Goal: Answer question/provide support

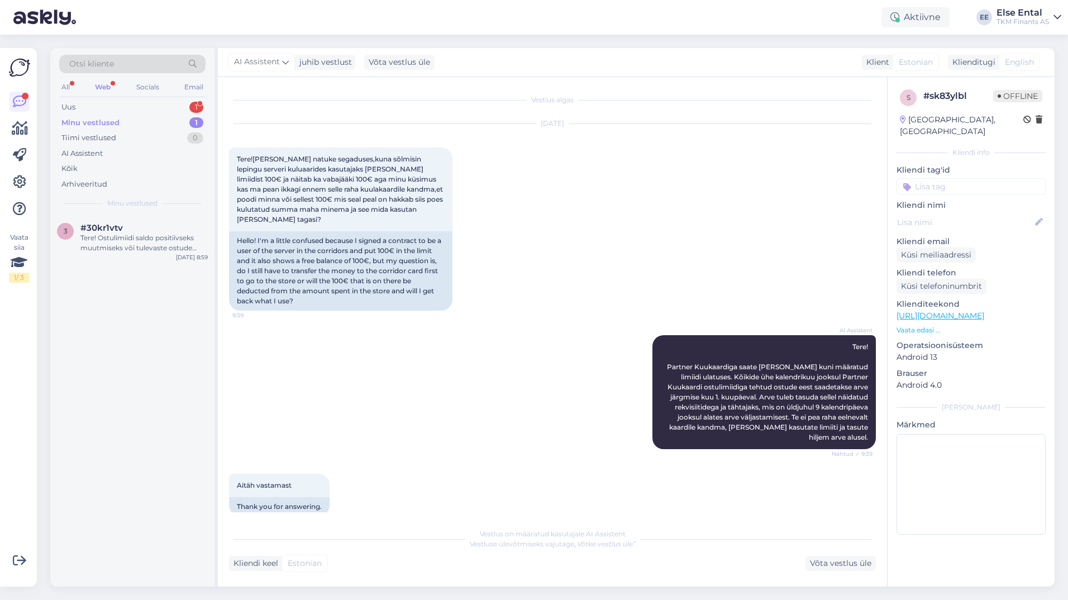
scroll to position [355, 0]
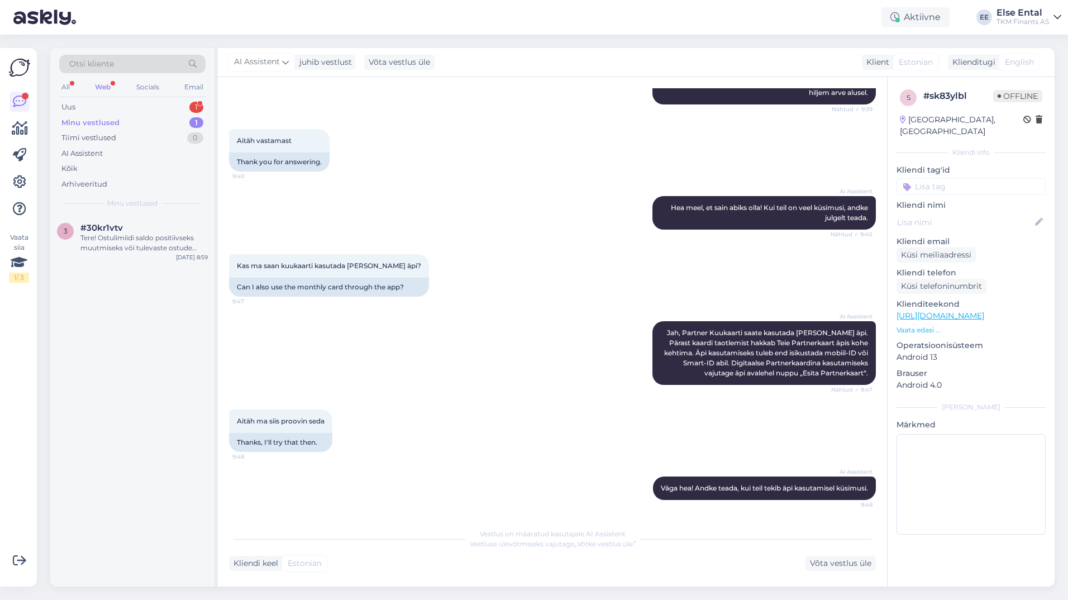
click at [83, 121] on div "Minu vestlused" at bounding box center [90, 122] width 58 height 11
click at [74, 106] on div "Uus" at bounding box center [68, 107] width 14 height 11
click at [132, 241] on div "I am routing this question to the colleague who is responsible for this topic. …" at bounding box center [143, 243] width 127 height 20
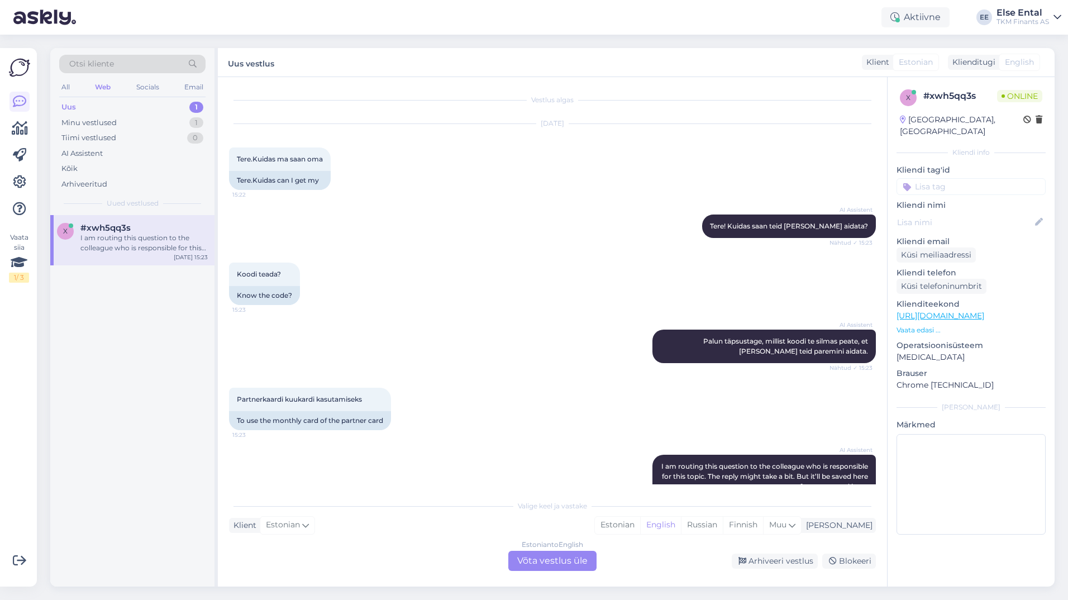
scroll to position [65, 0]
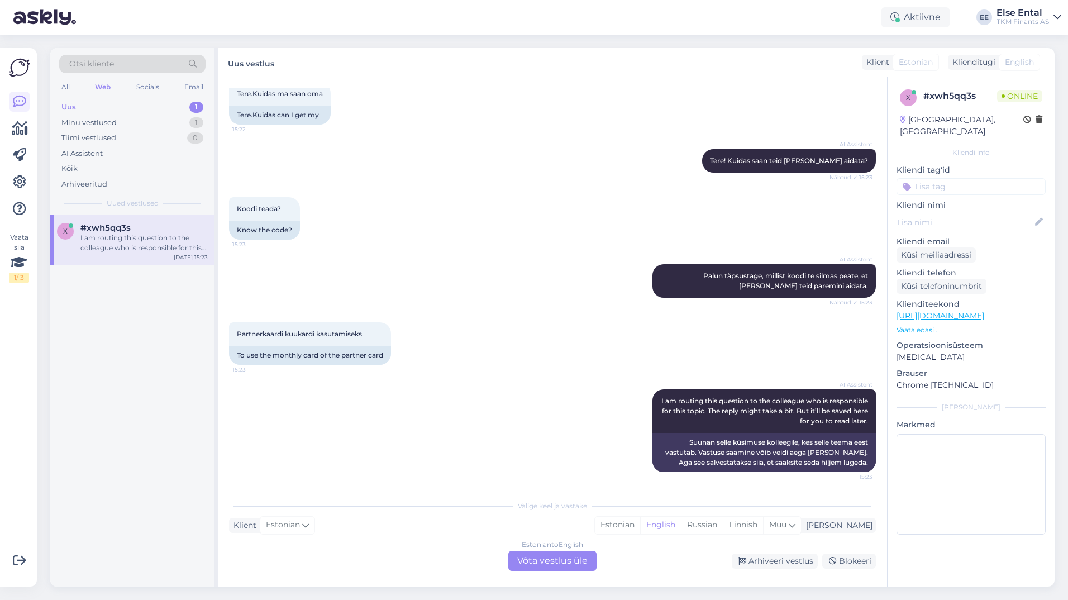
click at [551, 567] on div "Estonian to English Võta vestlus üle" at bounding box center [552, 561] width 88 height 20
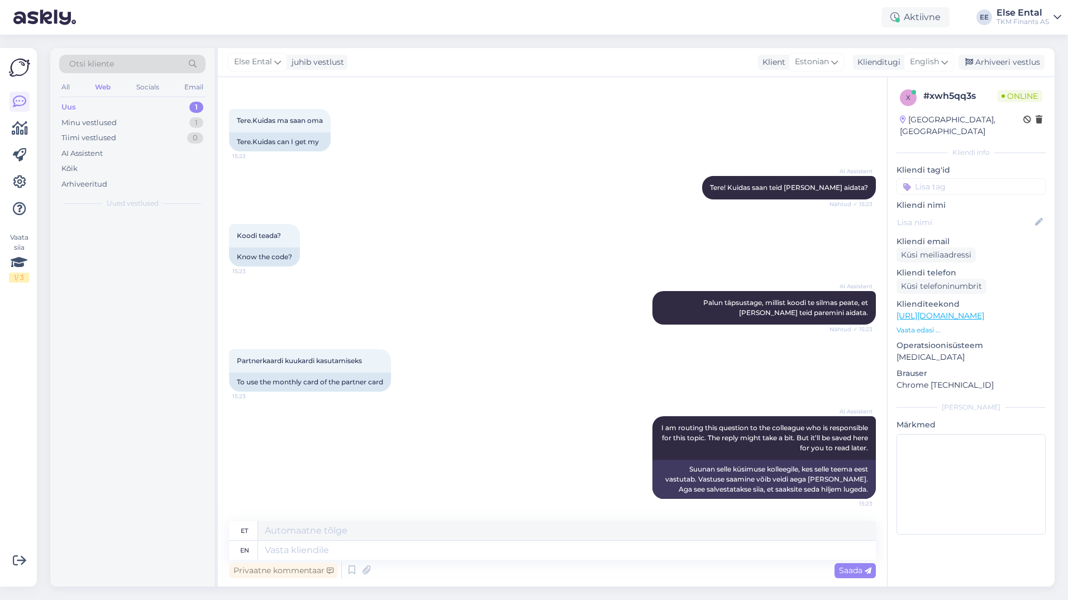
scroll to position [39, 0]
click at [933, 53] on div "Else Ental juhib vestlust Klient Estonian Klienditugi English Arabic Belarusian…" at bounding box center [636, 62] width 837 height 29
click at [931, 59] on span "English" at bounding box center [924, 62] width 29 height 12
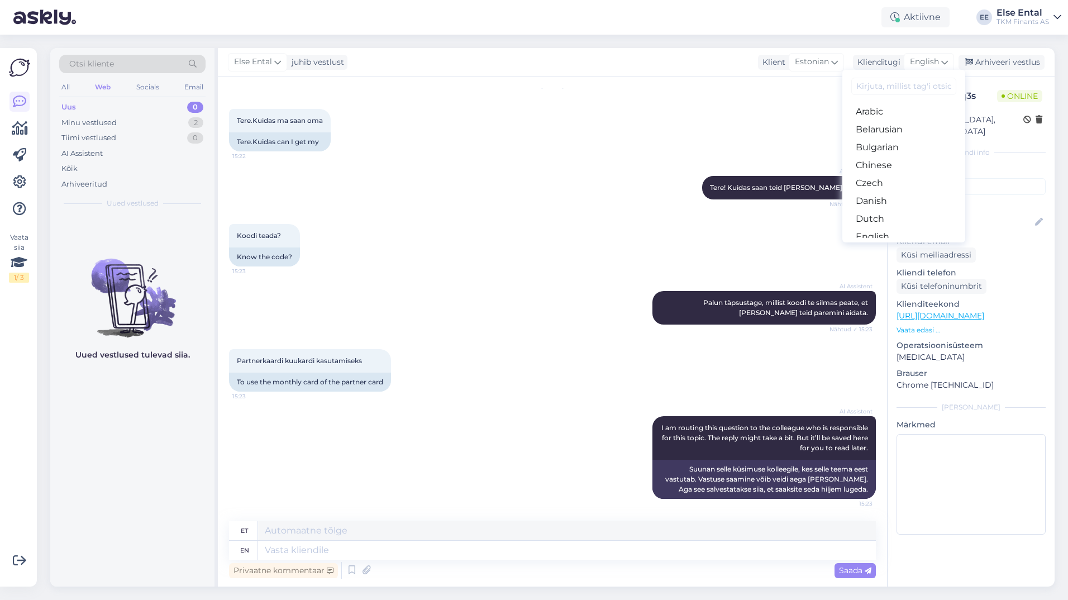
click at [886, 246] on link "Estonian" at bounding box center [903, 255] width 123 height 18
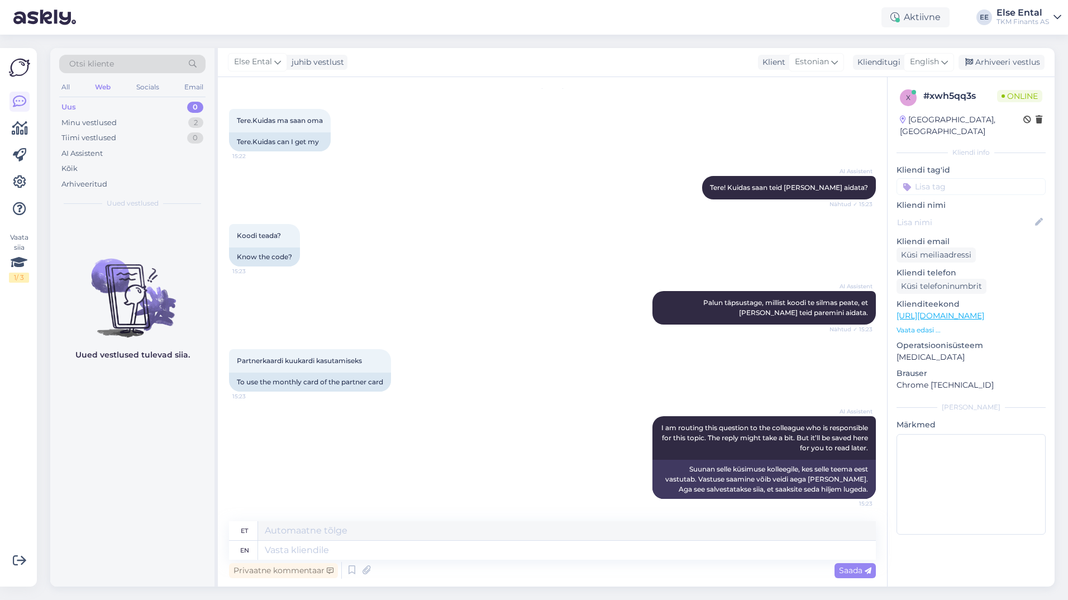
scroll to position [23, 0]
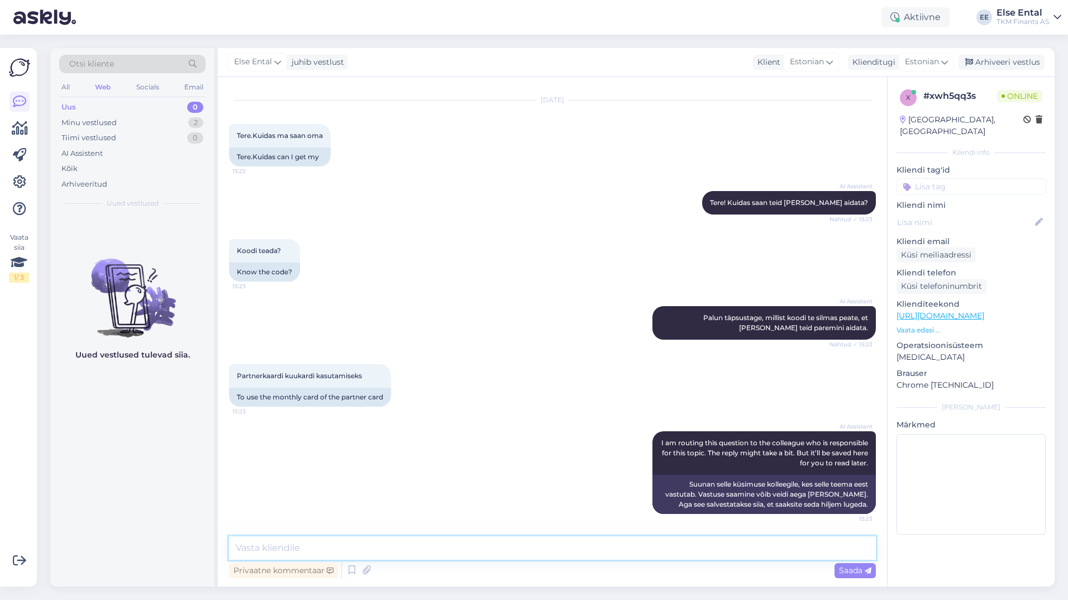
click at [311, 542] on textarea at bounding box center [552, 547] width 647 height 23
click at [740, 548] on textarea at bounding box center [552, 547] width 647 height 23
click at [351, 568] on icon at bounding box center [351, 570] width 13 height 17
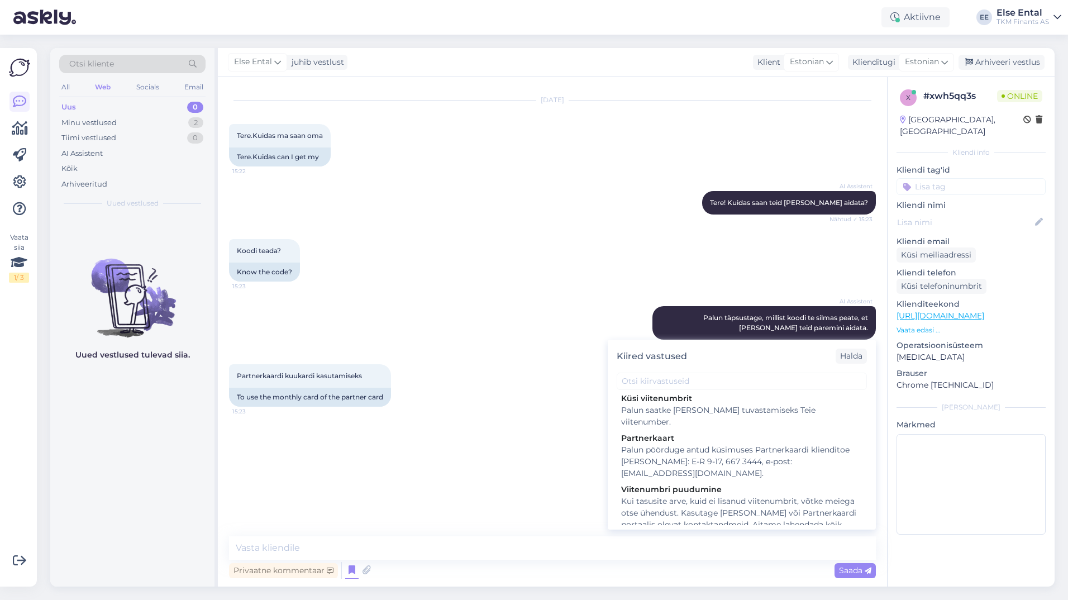
scroll to position [0, 0]
click at [516, 426] on div "AI Assistent I am routing this question to the colleague who is responsible for…" at bounding box center [552, 472] width 647 height 107
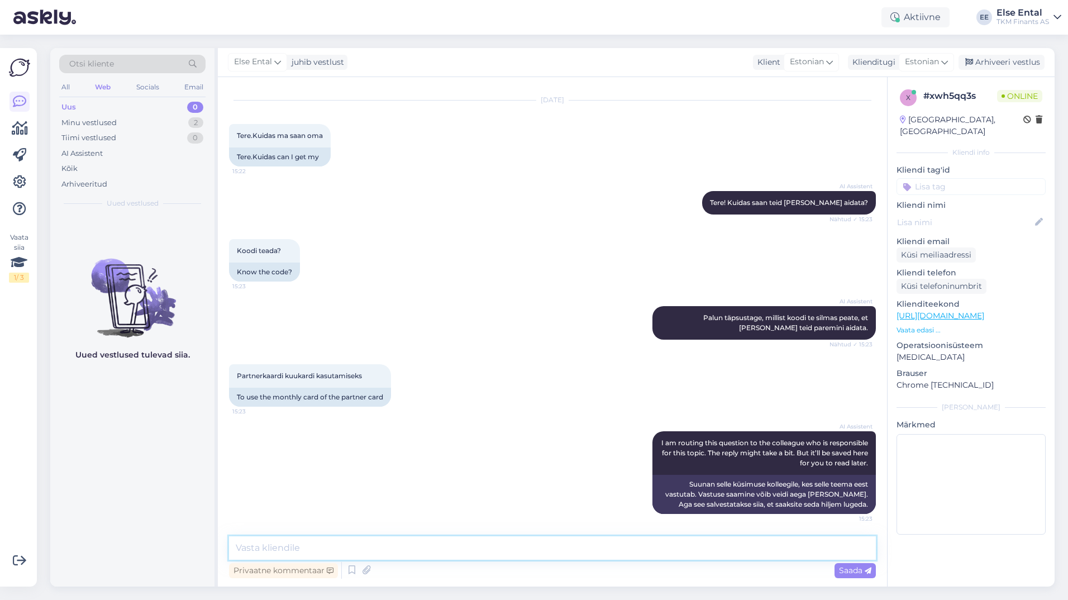
click at [408, 542] on textarea at bounding box center [552, 547] width 647 height 23
click at [348, 543] on textarea at bounding box center [552, 547] width 647 height 23
click at [346, 549] on textarea at bounding box center [552, 547] width 647 height 23
paste textarea "Ununenud või blokeeritud PIN-koodi saad uuendada Partnerkaardi iseteeninduskesk…"
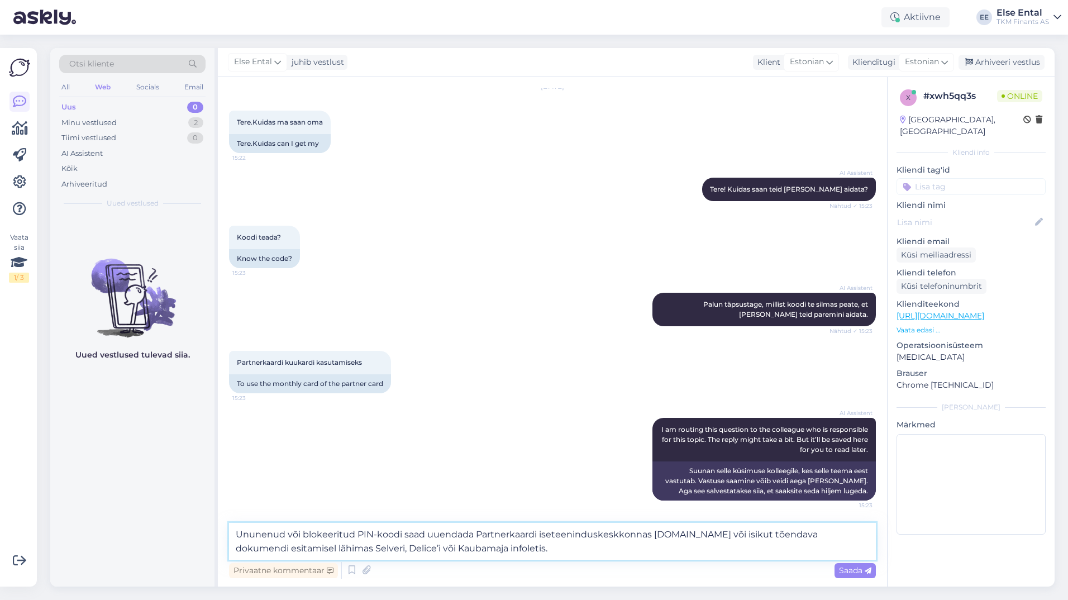
click at [543, 552] on textarea "Ununenud või blokeeritud PIN-koodi saad uuendada Partnerkaardi iseteeninduskesk…" at bounding box center [552, 541] width 647 height 37
click at [575, 553] on textarea "Ununenud või blokeeritud PIN-koodi saad uuendada Partnerkaardi iseteeninduskesk…" at bounding box center [552, 541] width 647 height 37
click at [424, 537] on textarea "Ununenud või blokeeritud PIN-koodi saad uuendada Partnerkaardi iseteeninduskesk…" at bounding box center [552, 541] width 647 height 37
click at [582, 555] on textarea "Ununenud või blokeeritud PIN-koodi saab uuendada Partnerkaardi iseteeninduskesk…" at bounding box center [552, 541] width 647 height 37
click at [236, 537] on textarea "Ununenud või blokeeritud PIN-koodi saab uuendada Partnerkaardi iseteeninduskesk…" at bounding box center [552, 541] width 647 height 37
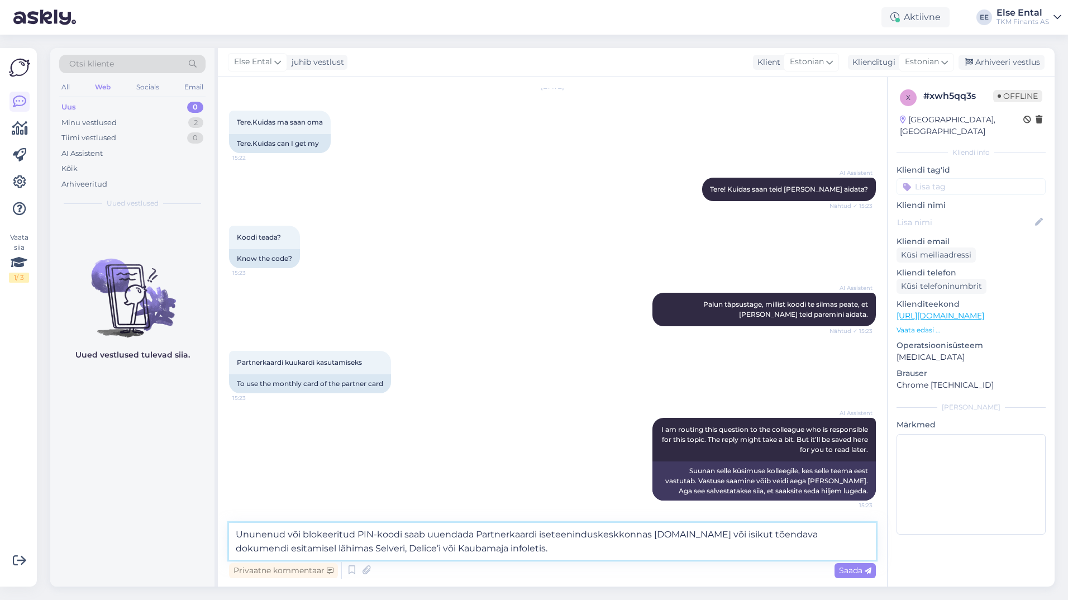
paste textarea "Partner Kuukaardi ostulimiidi kasutamiseks vajaliku PIN-koodi edastame Sulle te…"
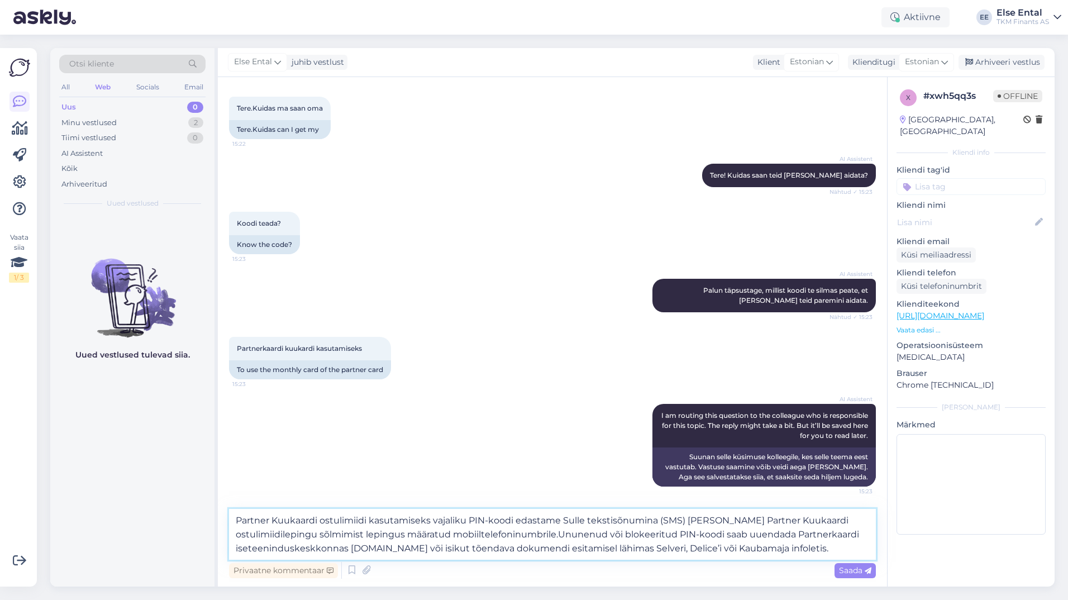
click at [544, 520] on textarea "Partner Kuukaardi ostulimiidi kasutamiseks vajaliku PIN-koodi edastame Sulle te…" at bounding box center [552, 534] width 647 height 51
click at [574, 509] on textarea "Partner Kuukaardi ostulimiidi kasutamiseks vajaliku PIN-koodi edastasime Sulle …" at bounding box center [552, 534] width 647 height 51
click at [574, 520] on textarea "Partner Kuukaardi ostulimiidi kasutamiseks vajaliku PIN-koodi edastasime Sulle …" at bounding box center [552, 534] width 647 height 51
click at [561, 537] on textarea "Partner Kuukaardi ostulimiidi kasutamiseks vajaliku PIN-koodi edastasime Teile …" at bounding box center [552, 534] width 647 height 51
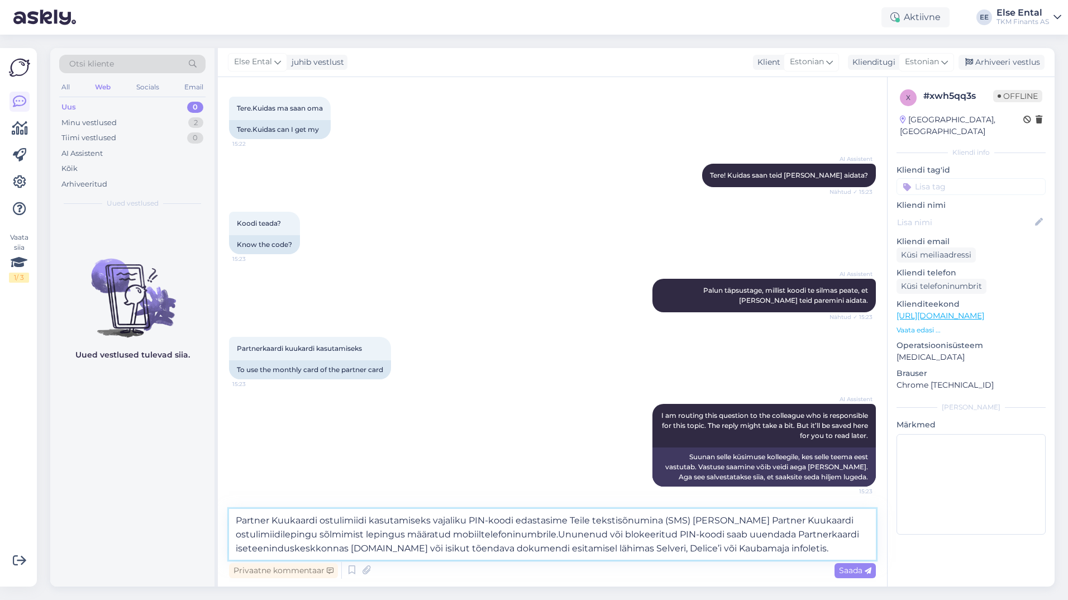
type textarea "Partner Kuukaardi ostulimiidi kasutamiseks vajaliku PIN-koodi edastasime Teile …"
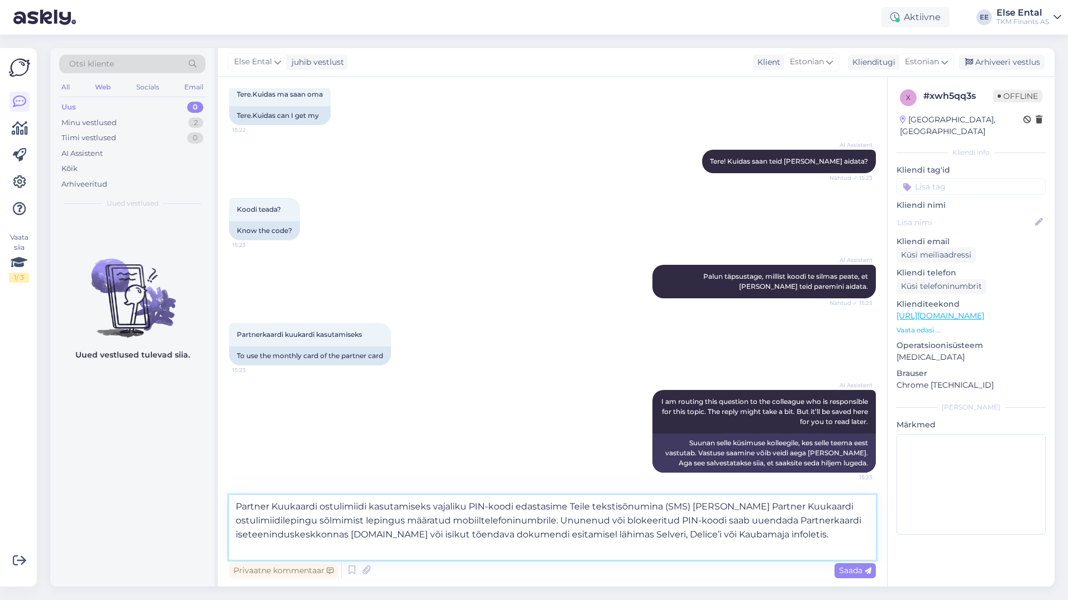
click at [852, 536] on textarea "Partner Kuukaardi ostulimiidi kasutamiseks vajaliku PIN-koodi edastasime Teile …" at bounding box center [552, 527] width 647 height 65
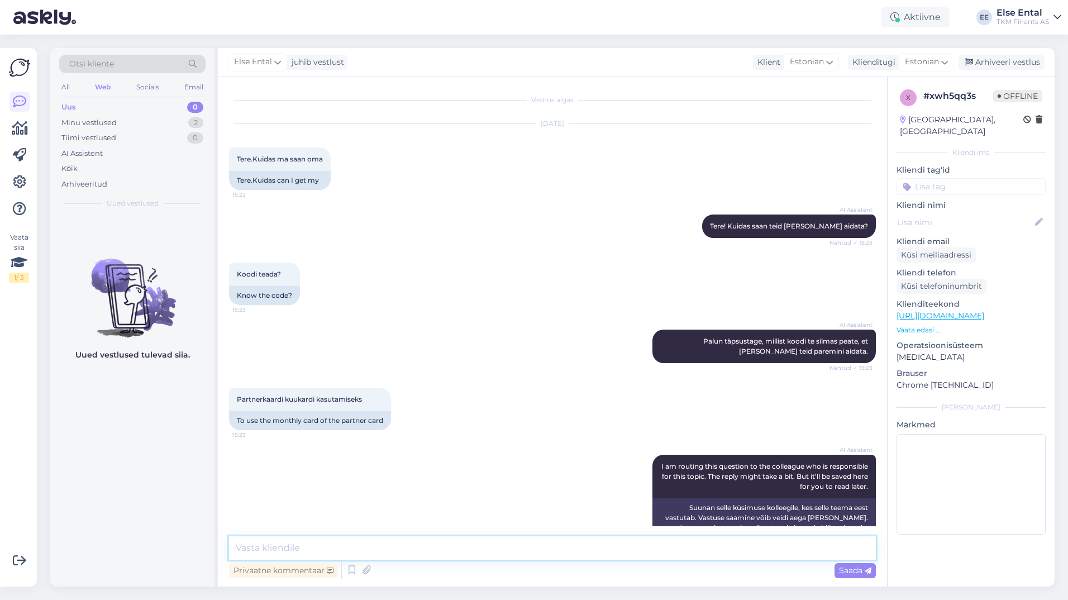
scroll to position [132, 0]
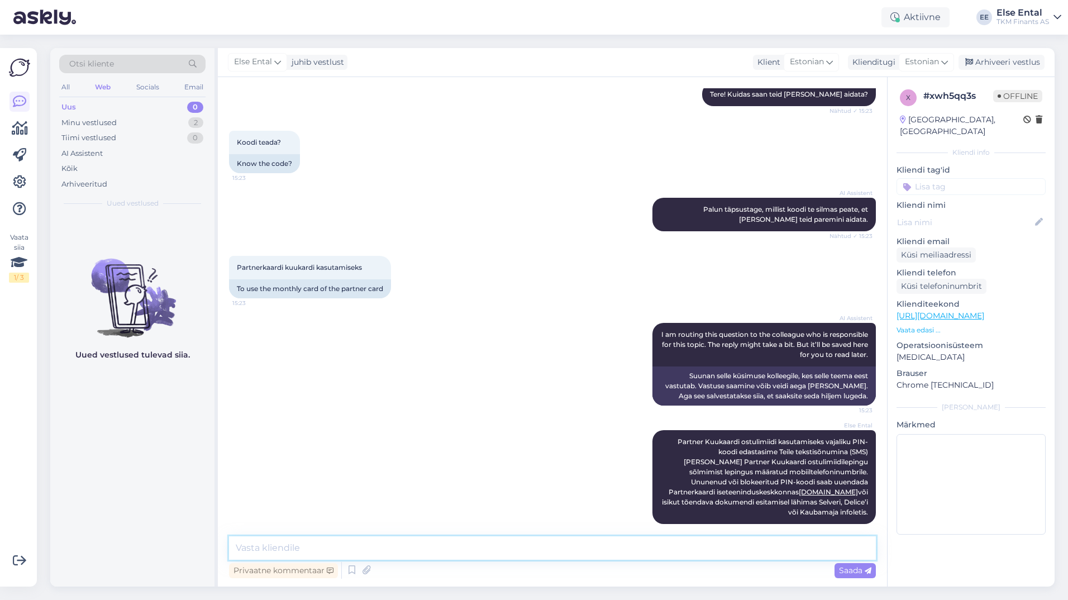
click at [429, 555] on textarea at bounding box center [552, 547] width 647 height 23
click at [541, 543] on textarea at bounding box center [552, 547] width 647 height 23
click at [481, 548] on textarea at bounding box center [552, 547] width 647 height 23
drag, startPoint x: 127, startPoint y: 501, endPoint x: 206, endPoint y: 426, distance: 108.6
click at [127, 501] on div "Uued vestlused tulevad siia." at bounding box center [132, 400] width 164 height 371
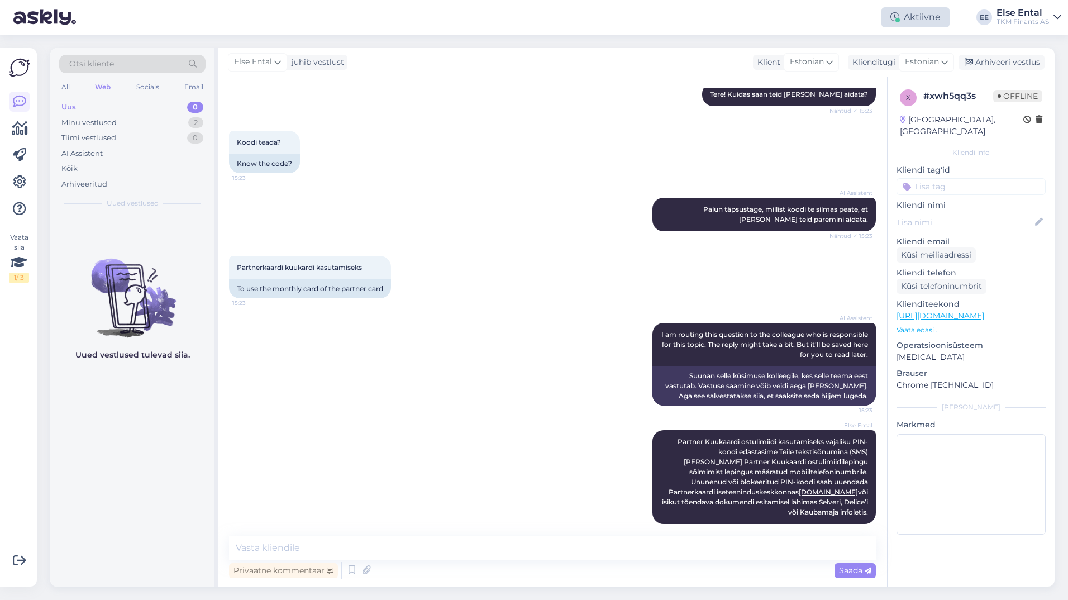
click at [927, 16] on div "Aktiivne" at bounding box center [915, 17] width 68 height 20
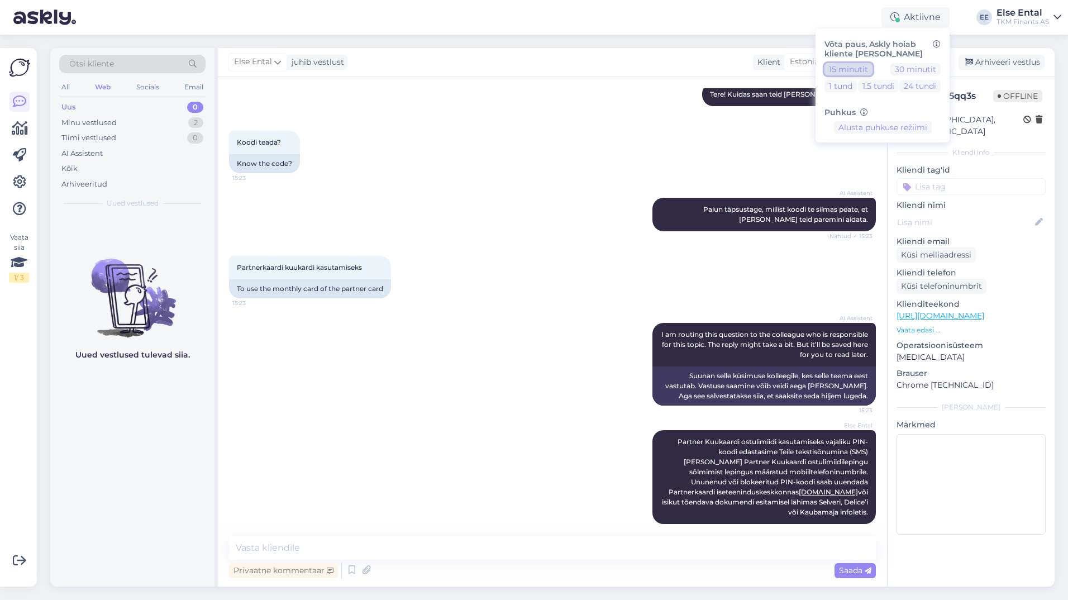
click at [857, 73] on button "15 minutit" at bounding box center [848, 69] width 48 height 12
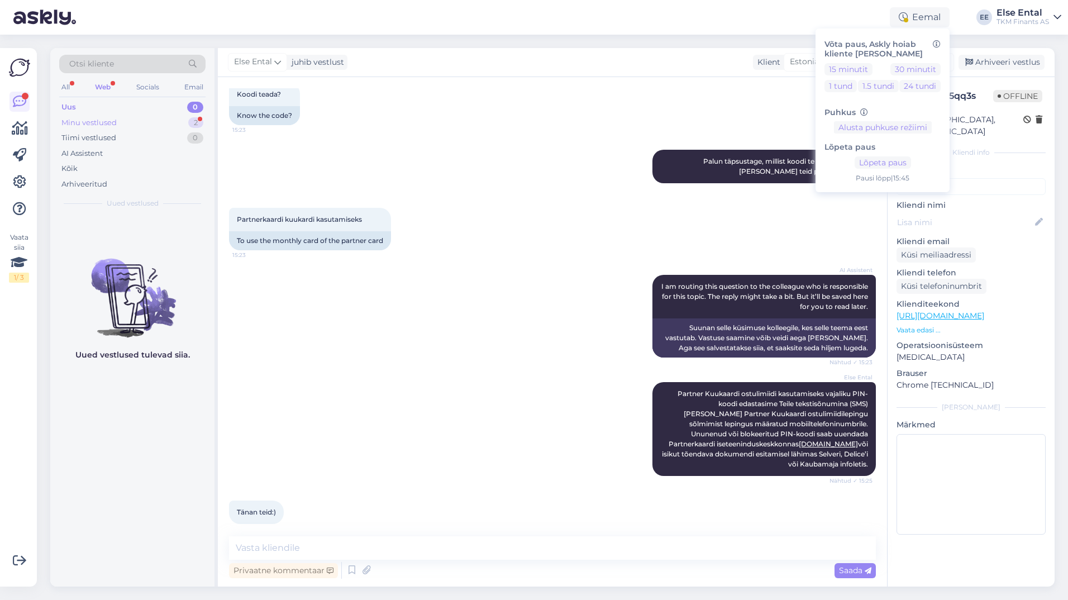
click at [88, 122] on div "Minu vestlused" at bounding box center [88, 122] width 55 height 11
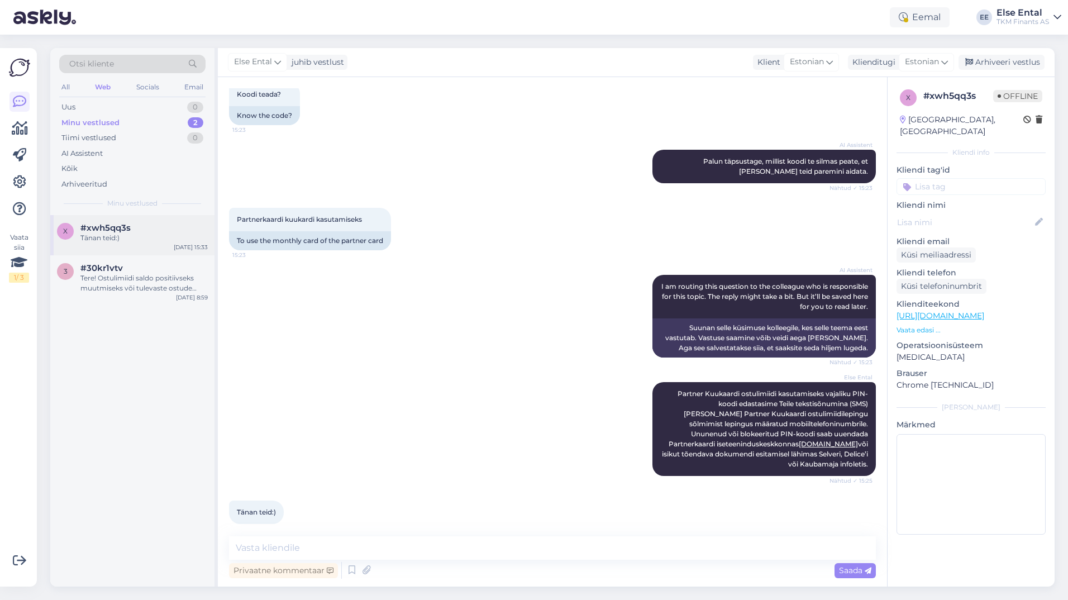
click at [128, 221] on div "x #xwh5qq3s Tänan teid:) [DATE] 15:33" at bounding box center [132, 235] width 164 height 40
click at [341, 556] on textarea at bounding box center [552, 547] width 647 height 23
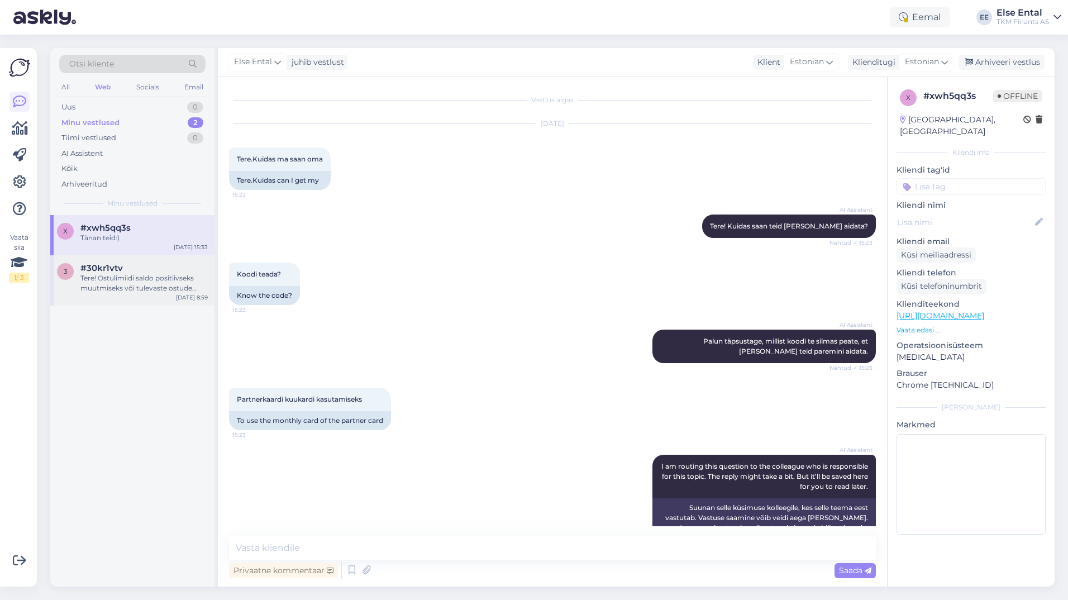
click at [99, 293] on div "Tere! Ostulimiidi saldo positiivseks muutmiseks või tulevaste ostude tarbeks et…" at bounding box center [143, 283] width 127 height 20
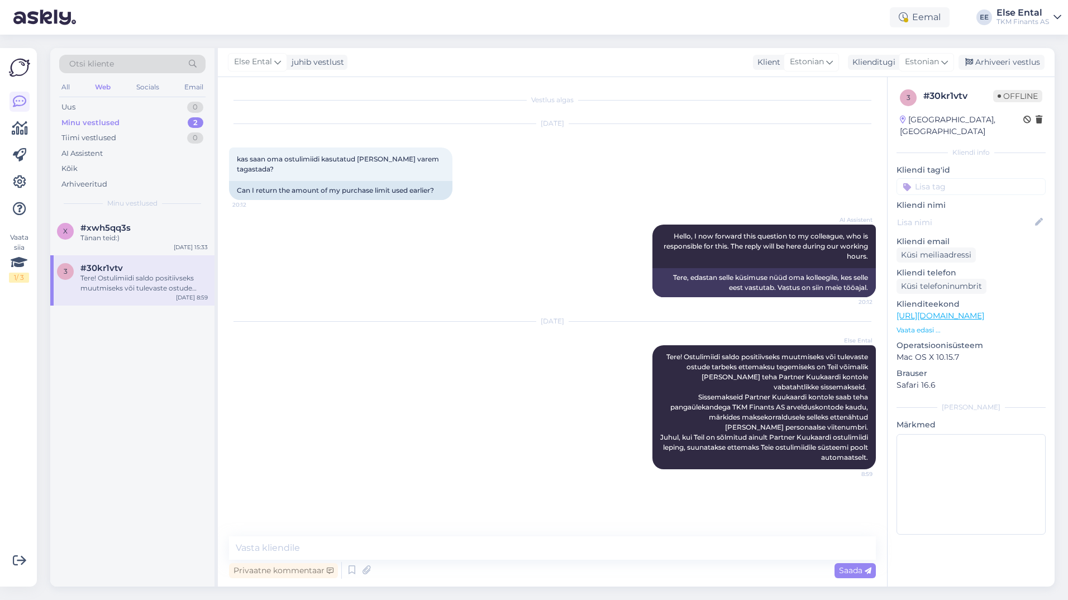
click at [920, 32] on div "Eemal Võta paus, Askly hoiab kliente [PERSON_NAME] 15 minutit 30 minutit 1 tund…" at bounding box center [534, 17] width 1068 height 35
click at [915, 23] on div "Eemal" at bounding box center [920, 17] width 60 height 20
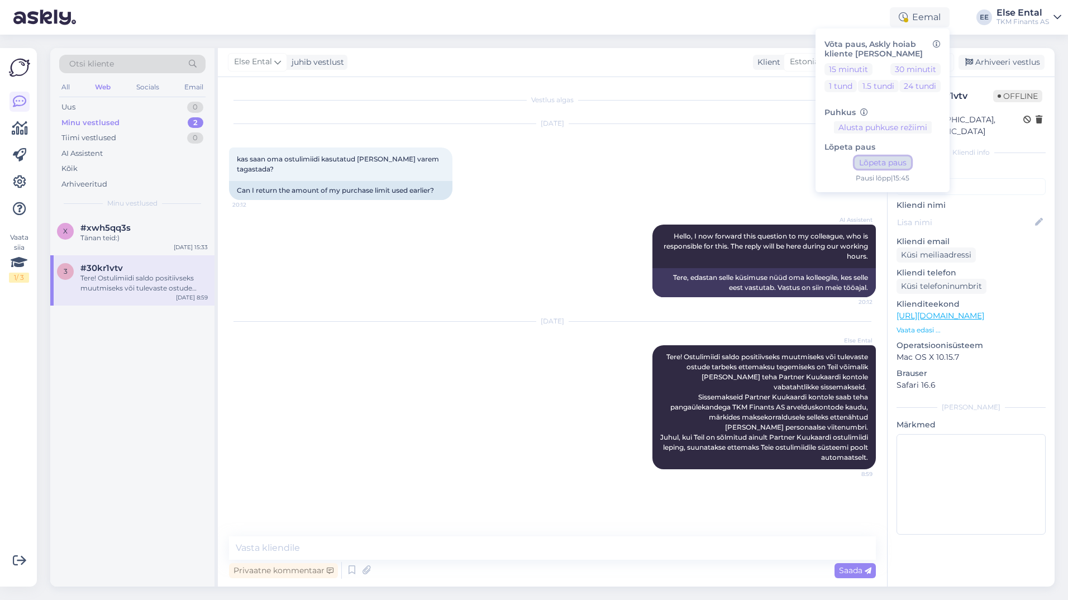
click at [873, 167] on button "Lõpeta paus" at bounding box center [882, 162] width 56 height 12
click at [802, 23] on div "Aktiivne Võta paus, Askly hoiab kliente [PERSON_NAME] 15 minutit 30 minutit 1 t…" at bounding box center [534, 17] width 1068 height 35
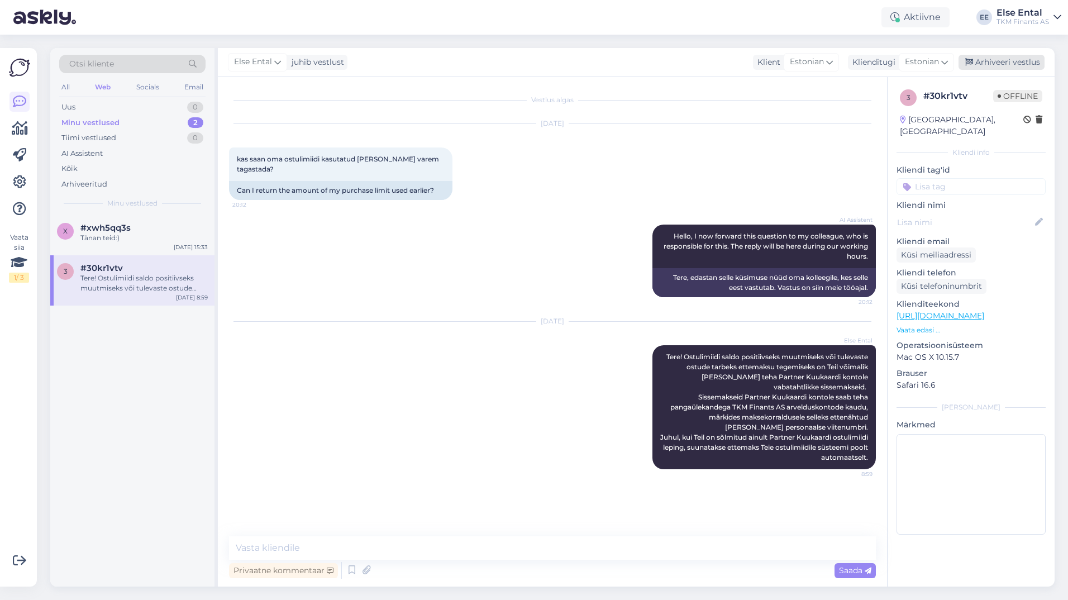
click at [988, 62] on div "Arhiveeri vestlus" at bounding box center [1001, 62] width 86 height 15
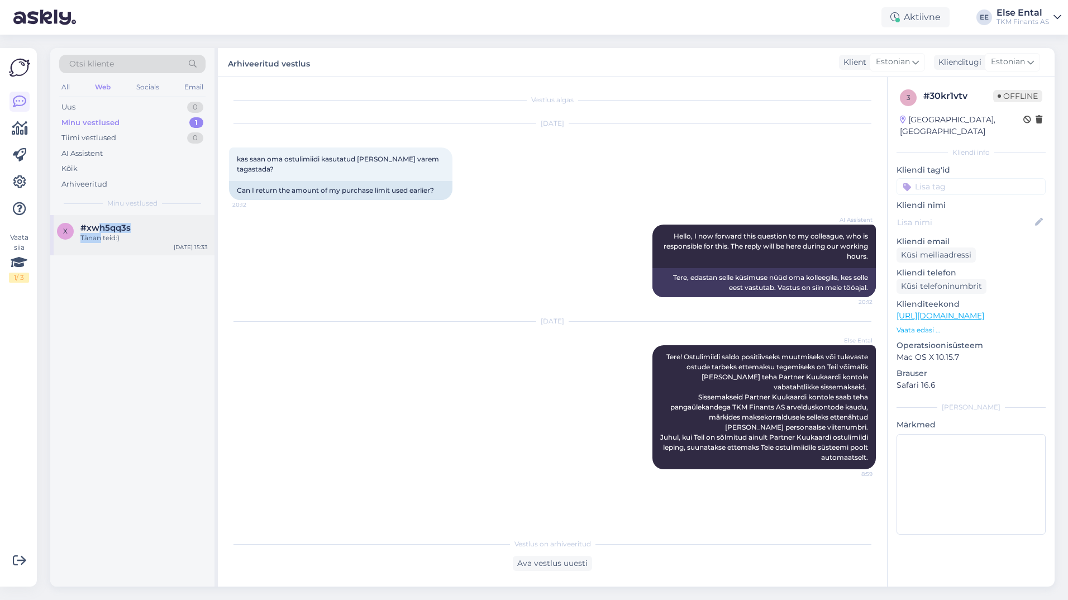
click at [100, 233] on div "#xwh5qq3s Tänan teid:)" at bounding box center [143, 233] width 127 height 20
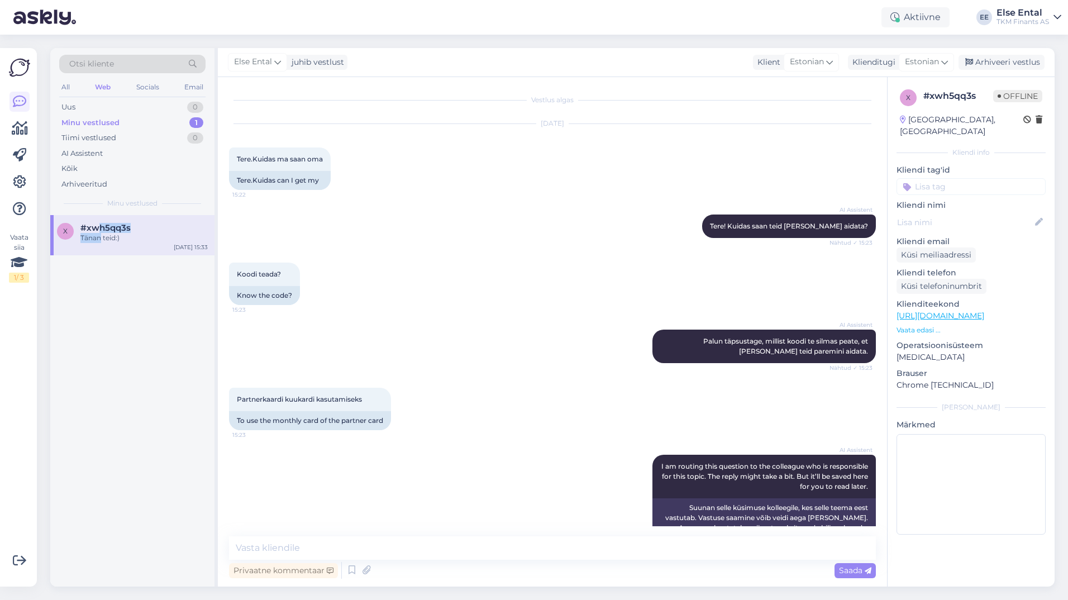
scroll to position [180, 0]
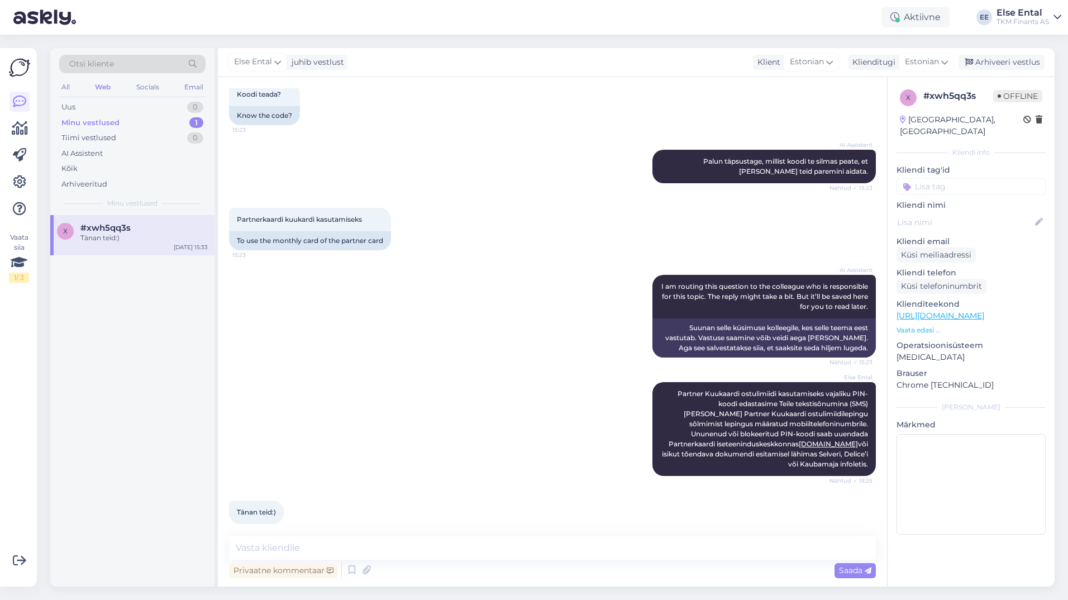
click at [488, 328] on div "AI Assistent I am routing this question to the colleague who is responsible for…" at bounding box center [552, 315] width 647 height 107
click at [101, 240] on div "Tänan teid:)" at bounding box center [143, 238] width 127 height 10
click at [985, 62] on div "Arhiveeri vestlus" at bounding box center [1001, 62] width 86 height 15
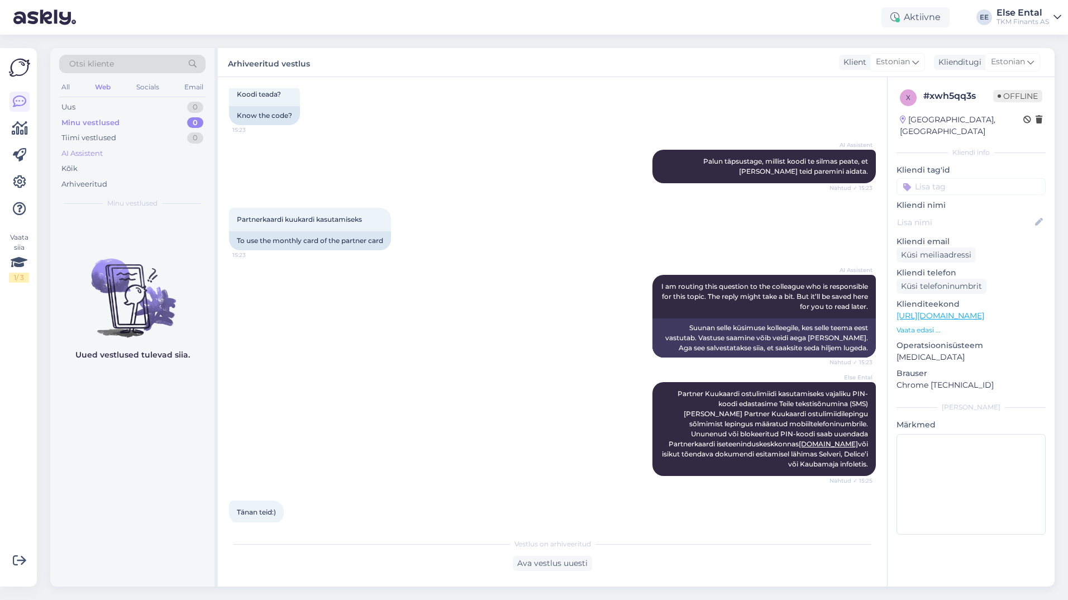
click at [83, 153] on div "AI Assistent" at bounding box center [81, 153] width 41 height 11
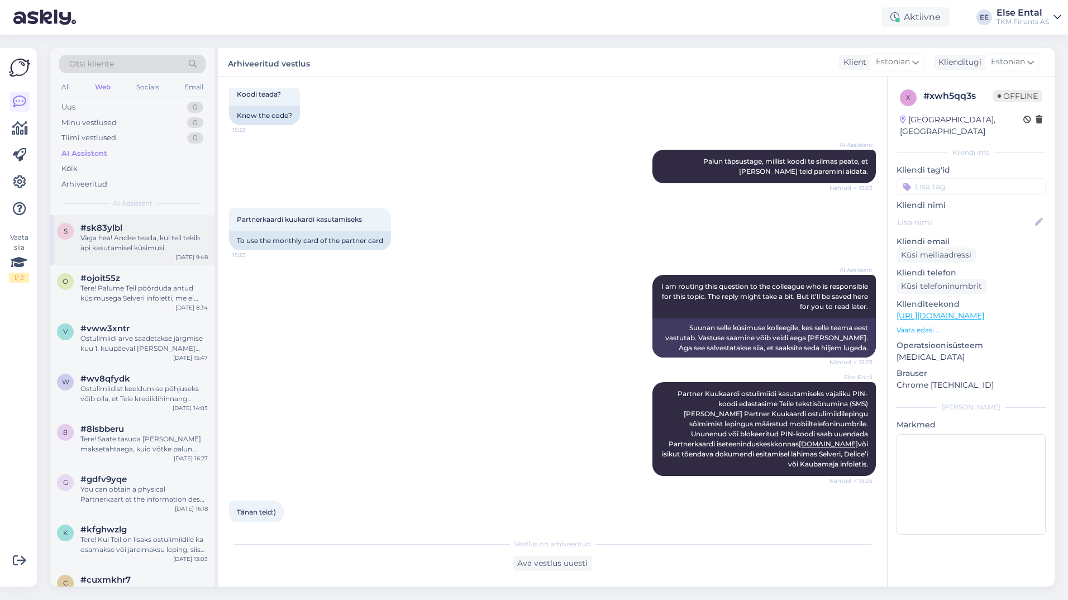
click at [104, 241] on div "Väga hea! Andke teada, kui teil tekib äpi kasutamisel küsimusi." at bounding box center [143, 243] width 127 height 20
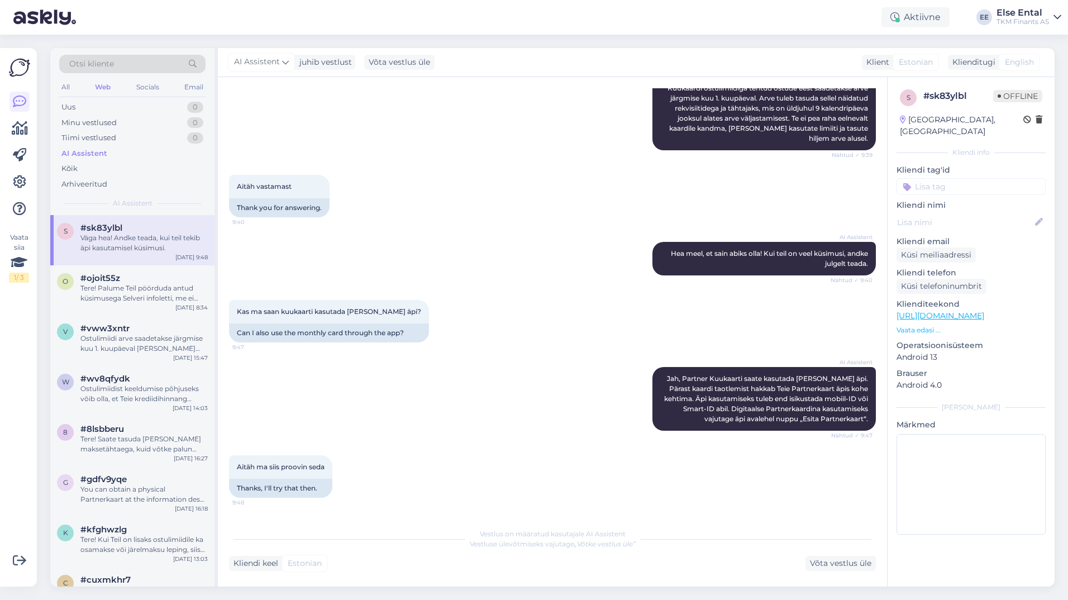
scroll to position [355, 0]
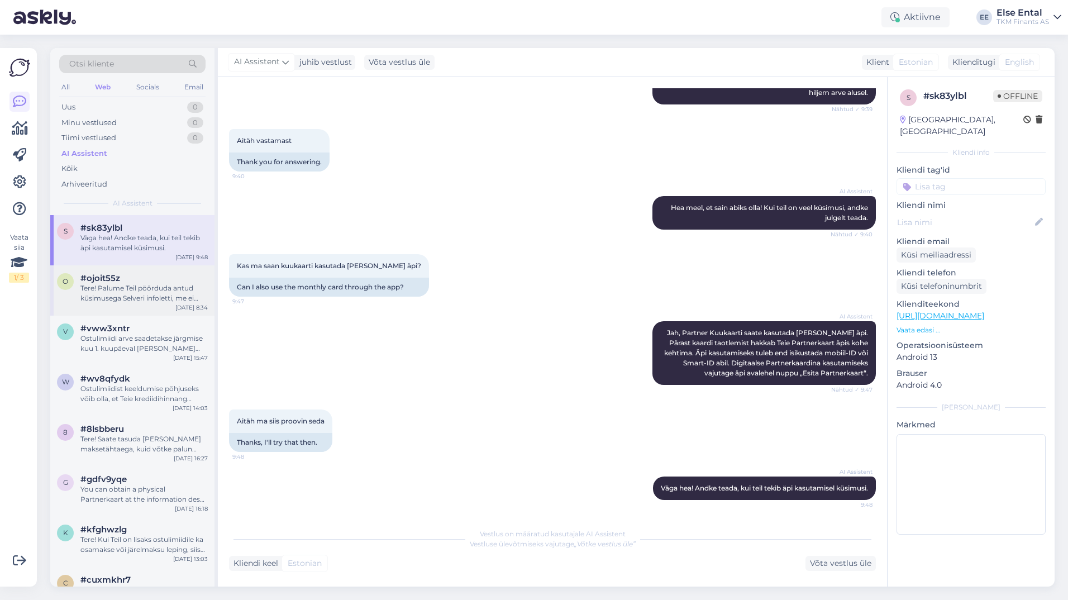
click at [183, 269] on div "o #ojoit55z Tere! Palume Teil pöörduda antud küsimusega Selveri infoletti, me e…" at bounding box center [132, 290] width 164 height 50
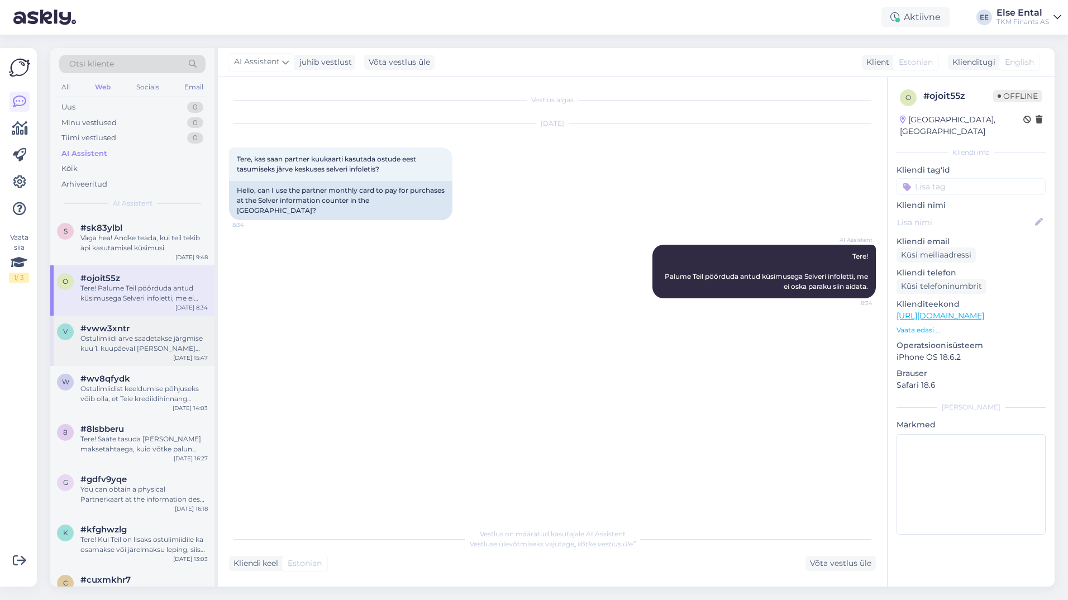
click at [131, 356] on div "v #vww3xntr Ostulimiidi arve saadetakse järgmise kuu 1. kuupäeval [PERSON_NAME]…" at bounding box center [132, 341] width 164 height 50
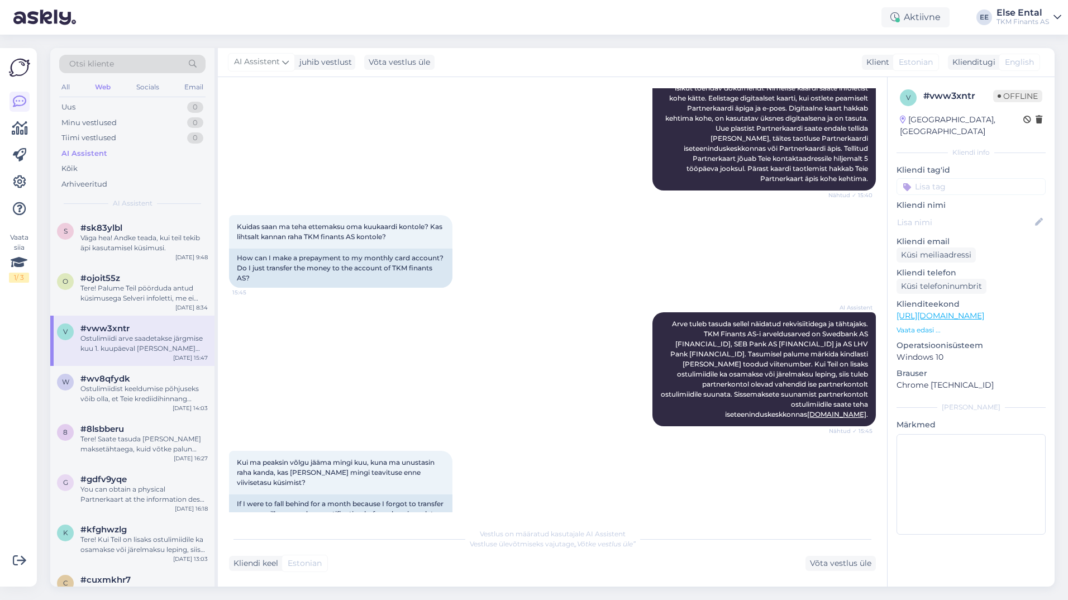
scroll to position [280, 0]
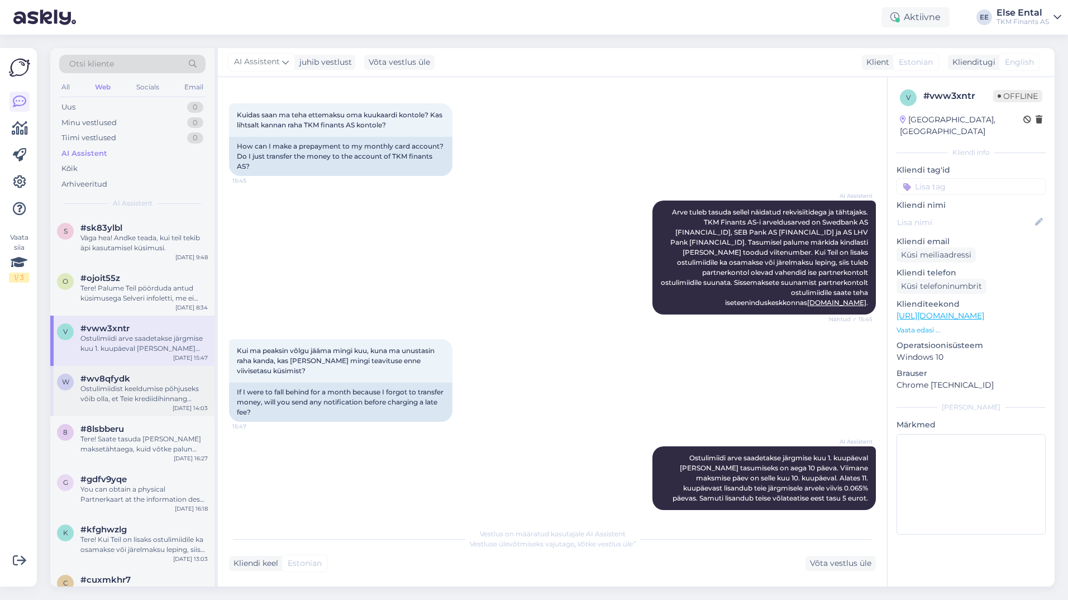
click at [112, 383] on span "#wv8qfydk" at bounding box center [105, 379] width 50 height 10
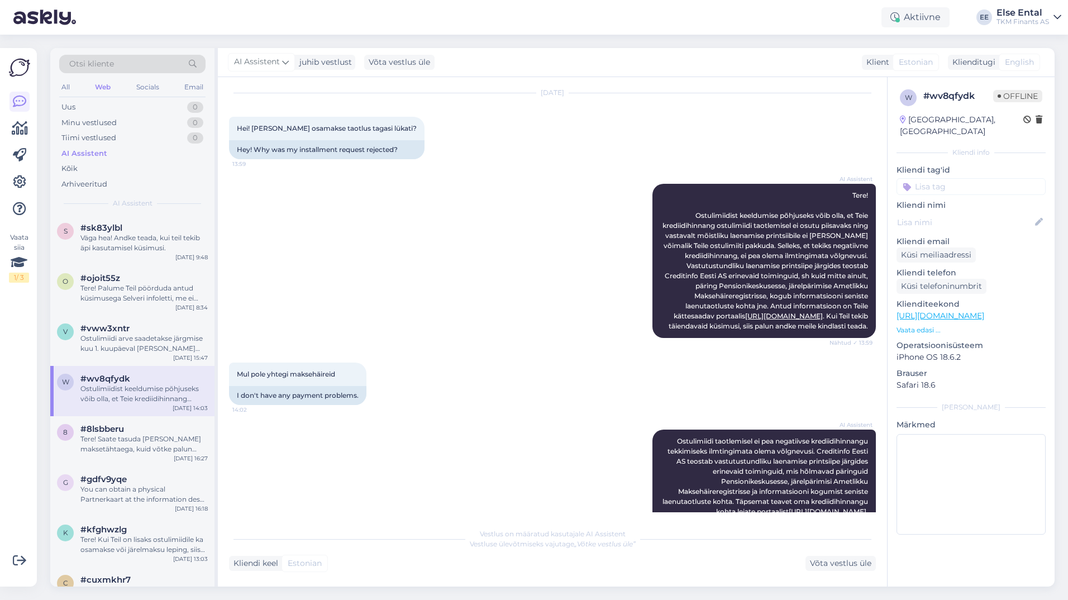
scroll to position [0, 0]
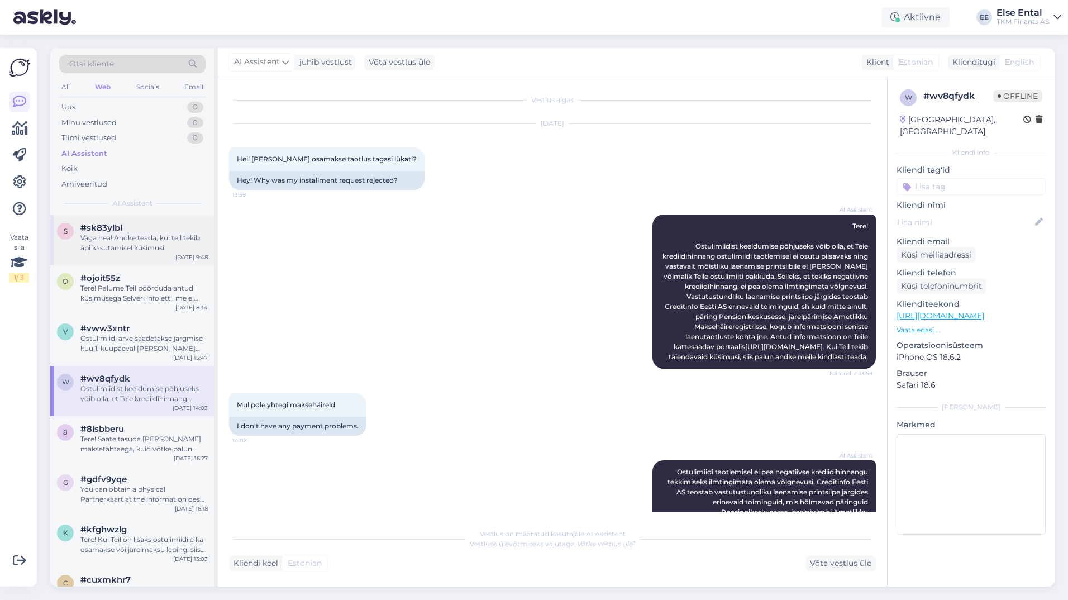
click at [127, 226] on div "#sk83ylbl" at bounding box center [143, 228] width 127 height 10
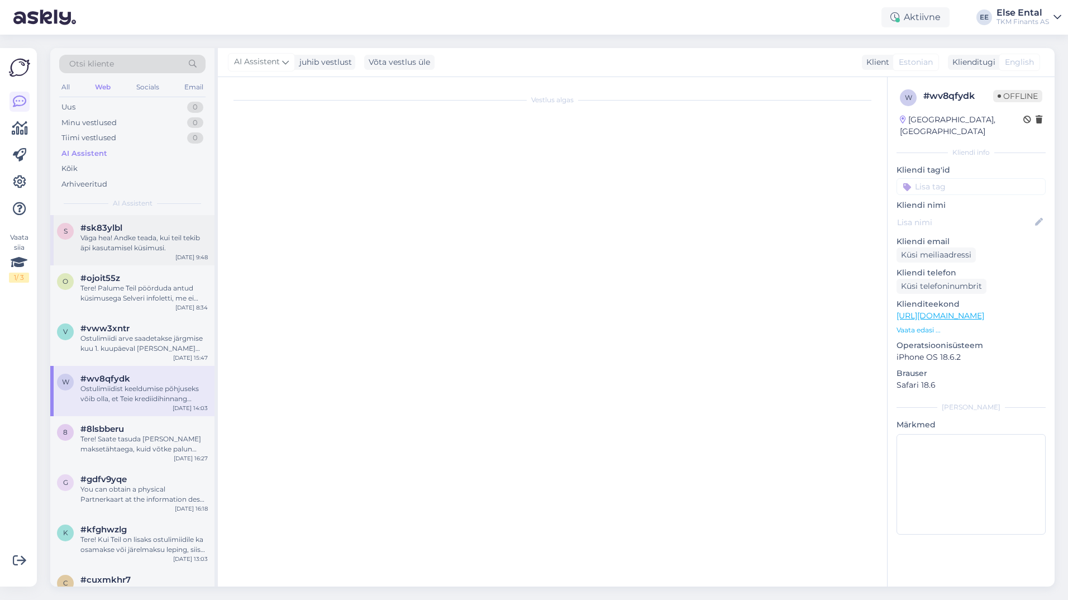
scroll to position [355, 0]
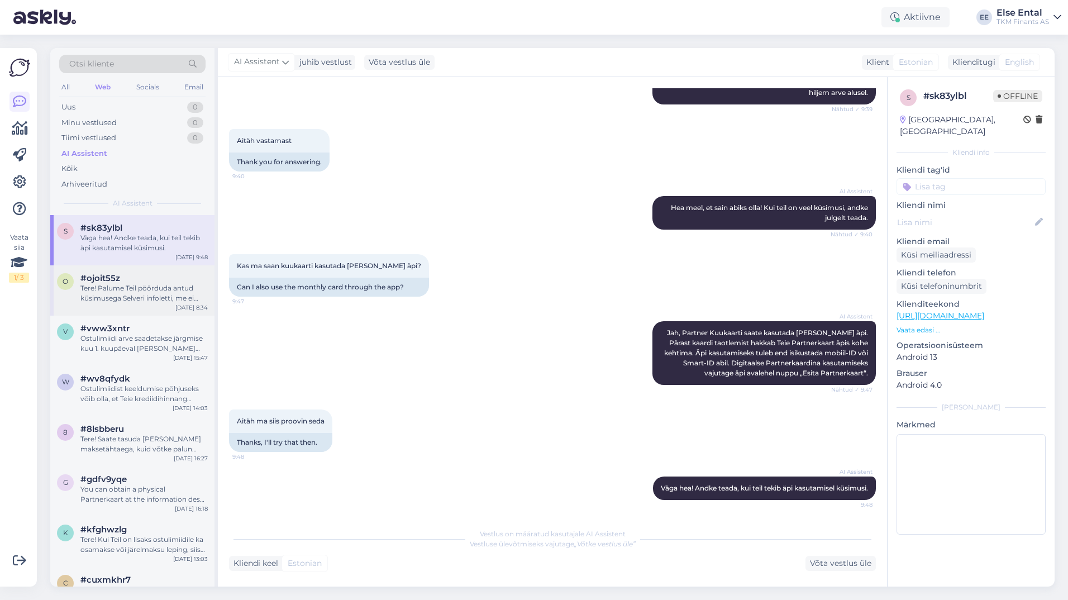
click at [142, 289] on div "Tere! Palume Teil pöörduda antud küsimusega Selveri infoletti, me ei oska parak…" at bounding box center [143, 293] width 127 height 20
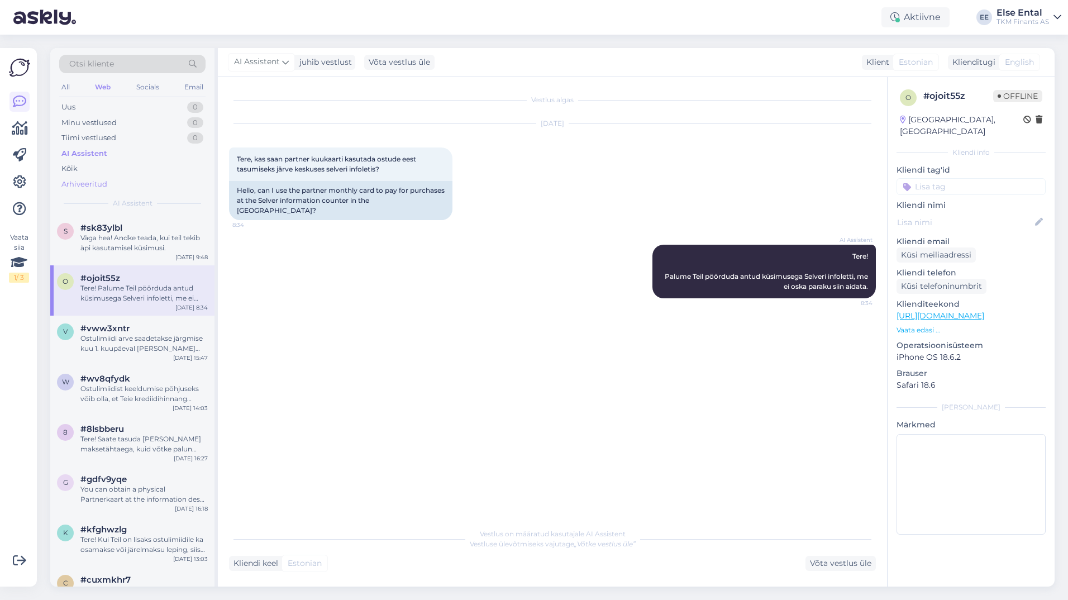
click at [97, 178] on div "Arhiveeritud" at bounding box center [132, 184] width 146 height 16
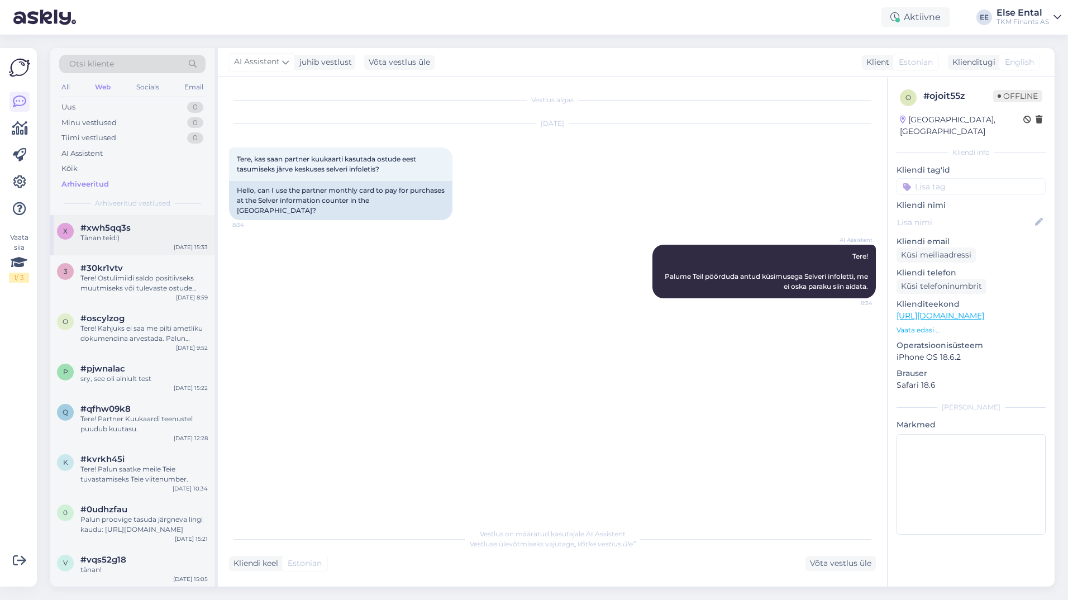
click at [110, 238] on div "Tänan teid:)" at bounding box center [143, 238] width 127 height 10
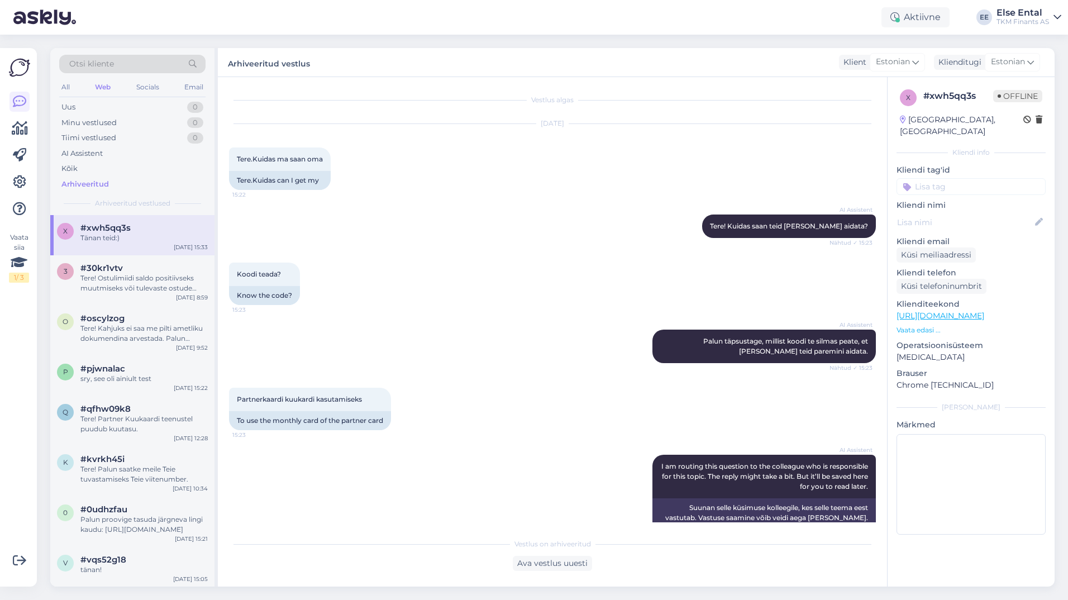
scroll to position [184, 0]
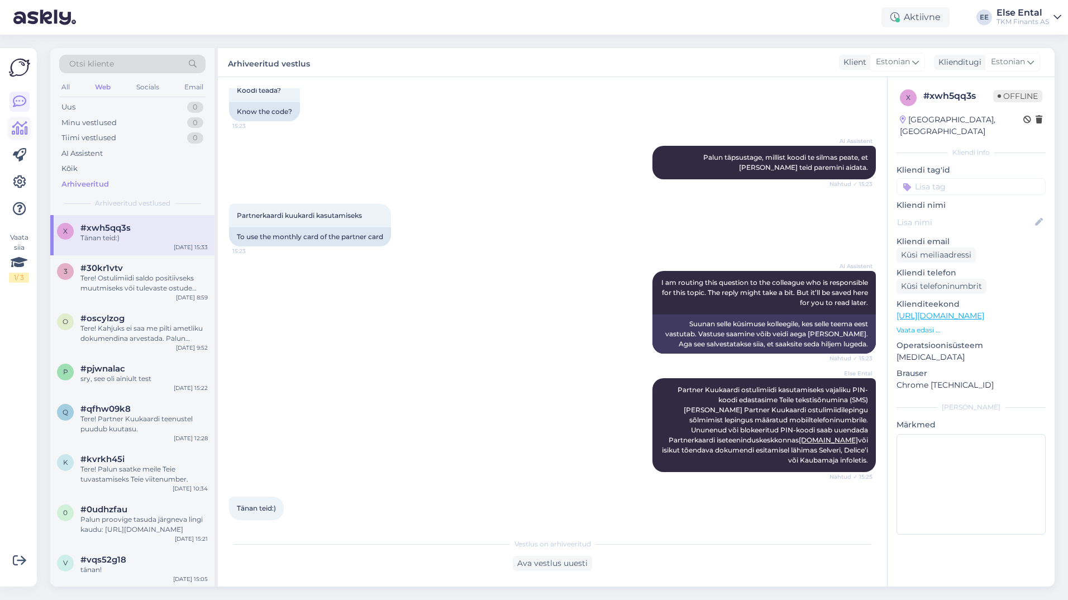
click at [20, 126] on icon at bounding box center [20, 128] width 16 height 13
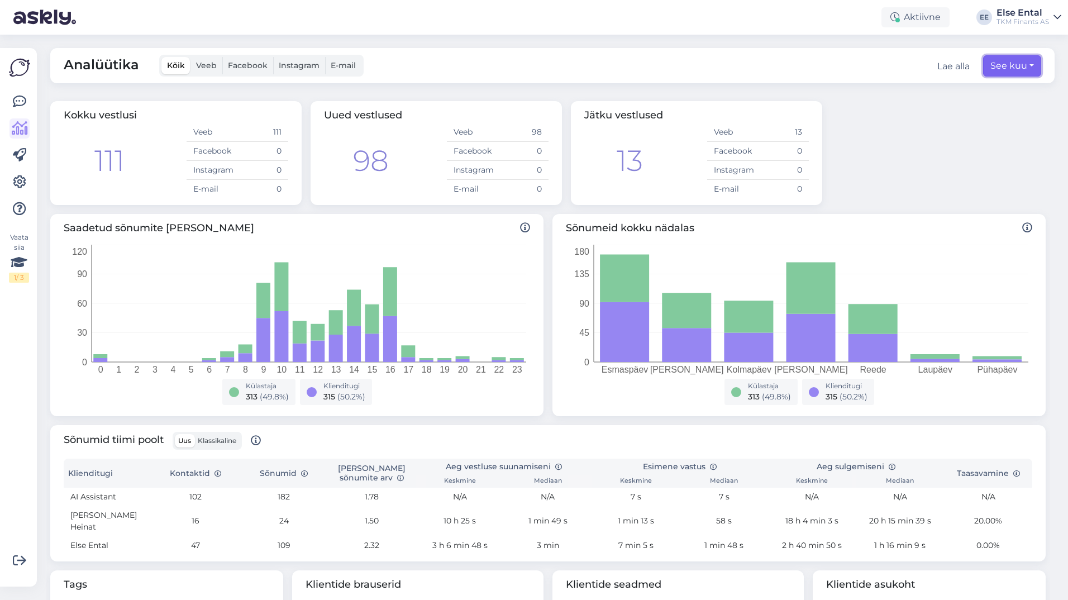
click at [1005, 70] on button "See kuu" at bounding box center [1012, 65] width 58 height 21
select select "8"
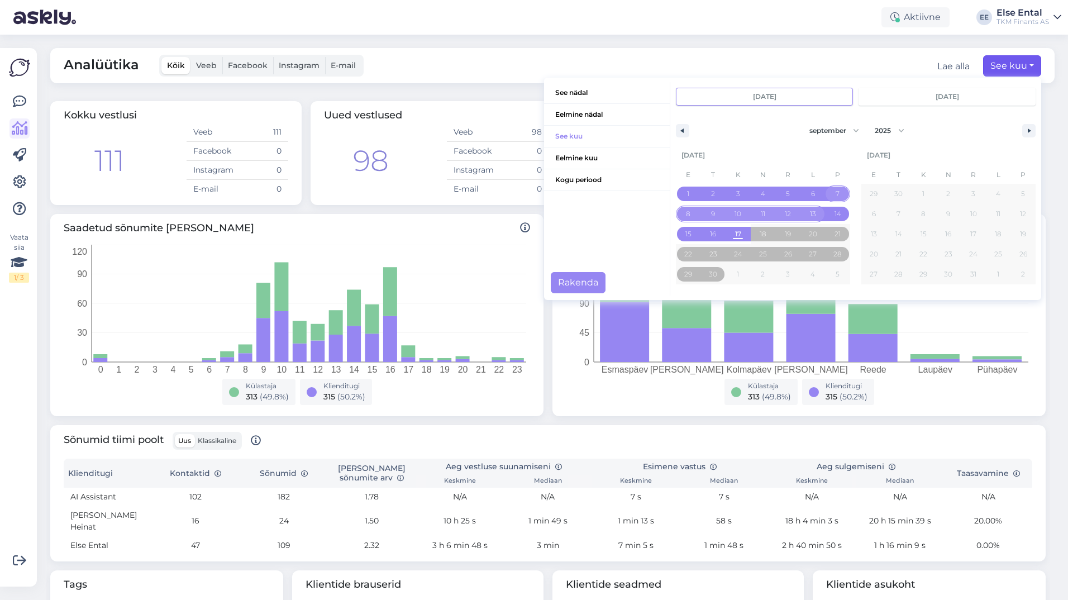
click at [570, 112] on span "Eelmine nädal" at bounding box center [607, 114] width 126 height 21
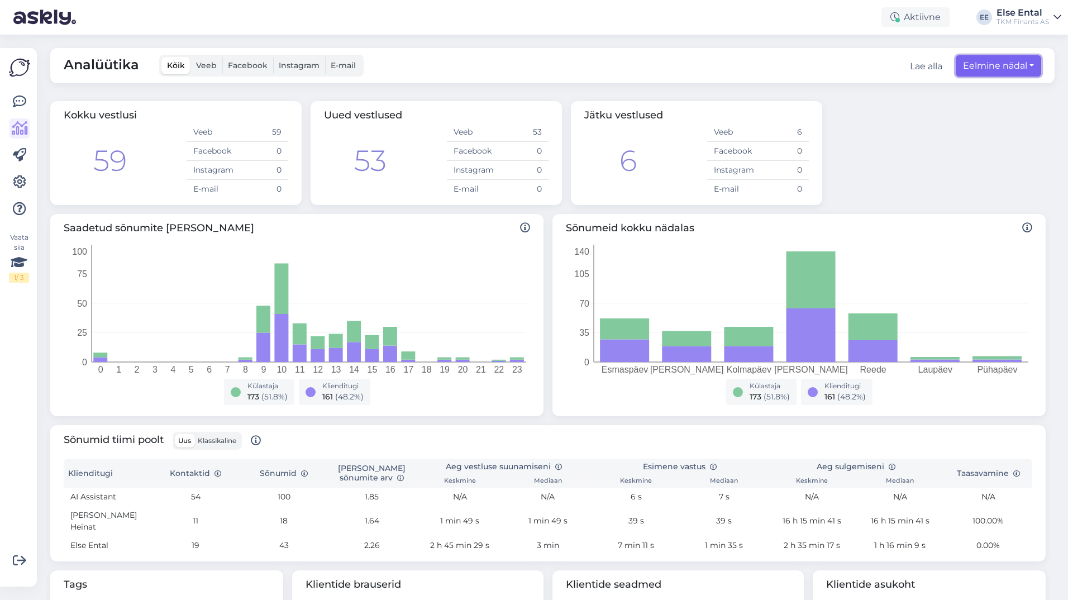
click at [981, 68] on button "Eelmine nädal" at bounding box center [997, 65] width 85 height 21
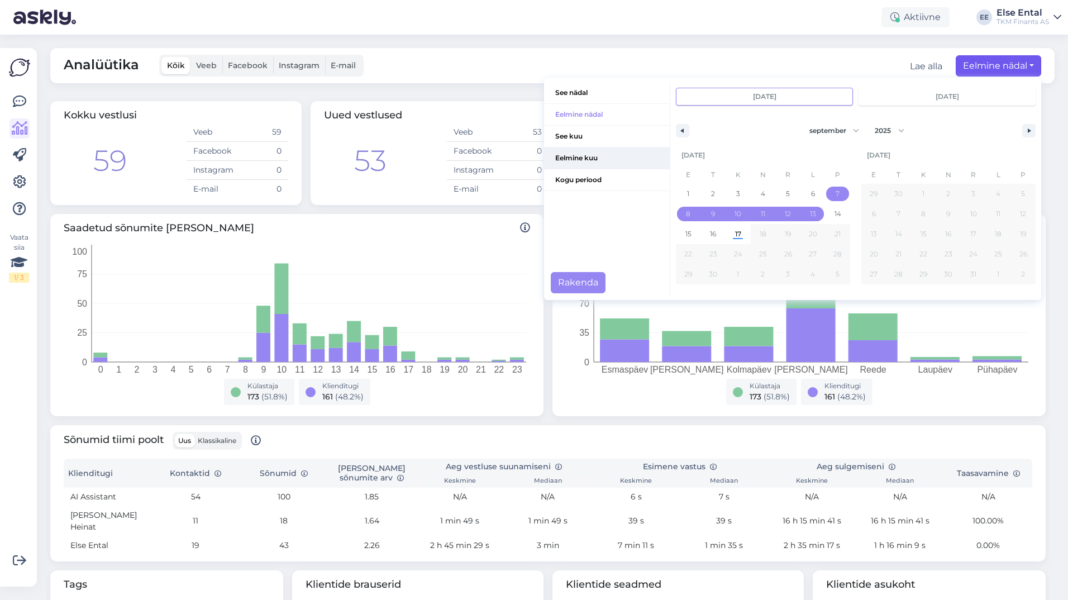
click at [599, 165] on span "Eelmine kuu" at bounding box center [607, 157] width 126 height 21
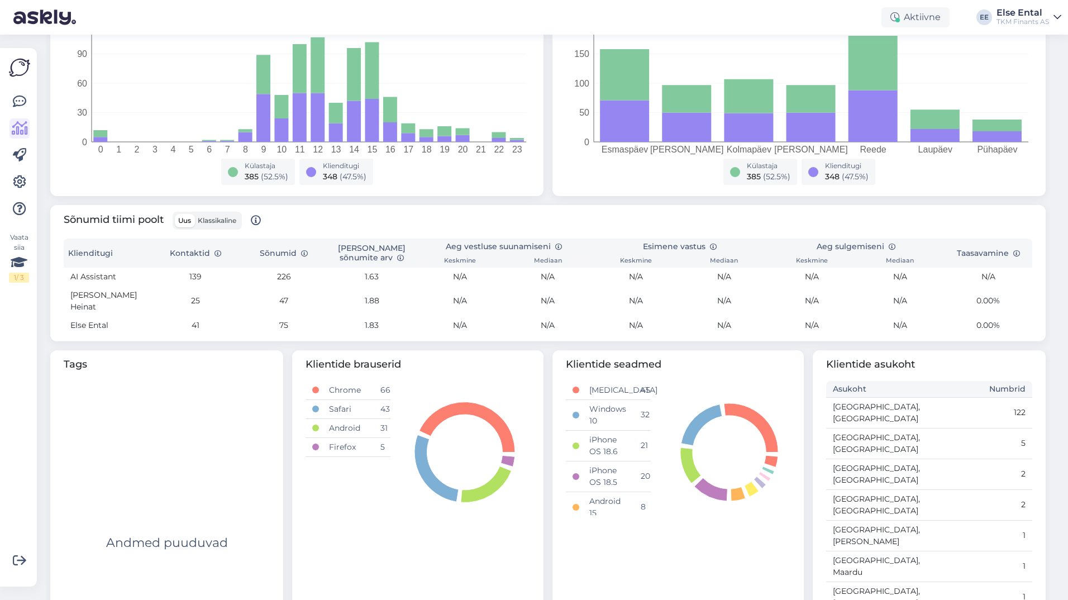
scroll to position [164, 0]
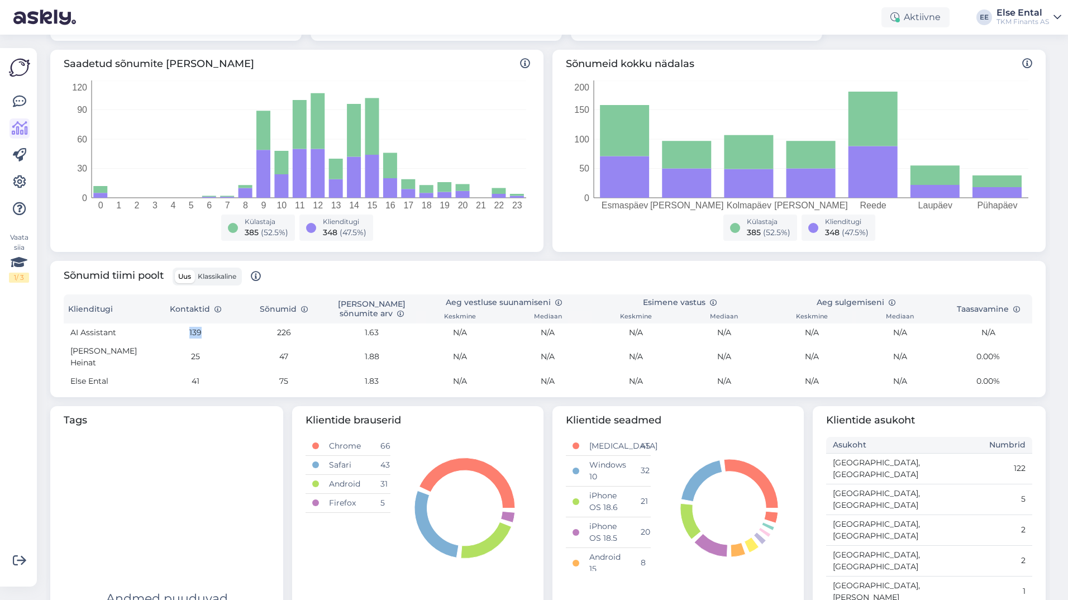
drag, startPoint x: 217, startPoint y: 332, endPoint x: 178, endPoint y: 334, distance: 39.2
click at [178, 334] on td "139" at bounding box center [196, 332] width 88 height 18
drag, startPoint x: 178, startPoint y: 334, endPoint x: 235, endPoint y: 383, distance: 74.1
click at [235, 383] on div "Sõnumid tiimi poolt Uus Klassikaline Klienditugi Kontaktid Sõnumid Keskmine sõn…" at bounding box center [547, 329] width 995 height 136
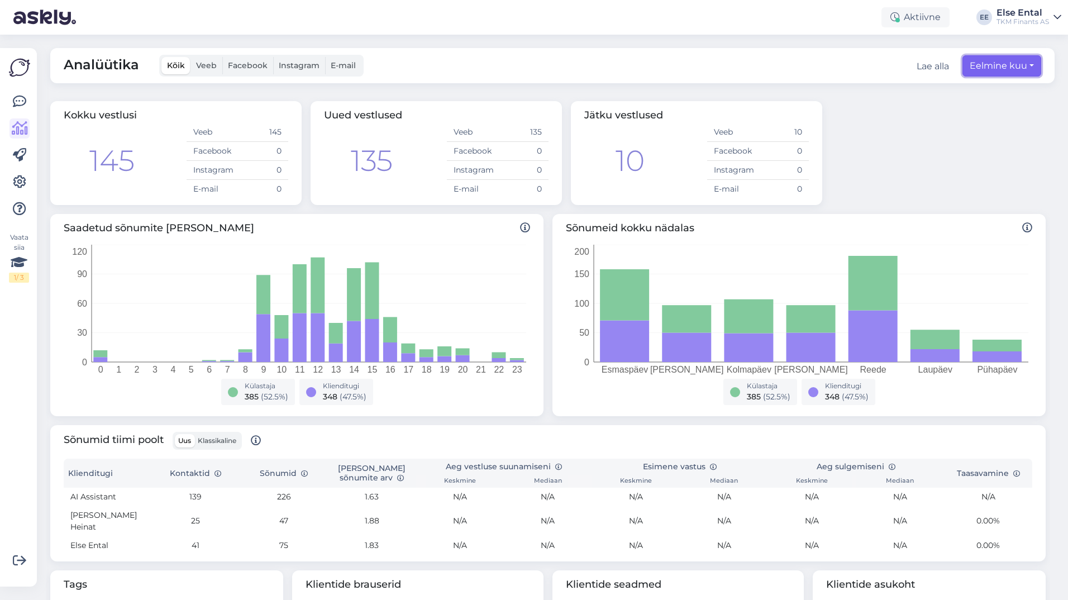
click at [990, 71] on button "Eelmine kuu" at bounding box center [1001, 65] width 79 height 21
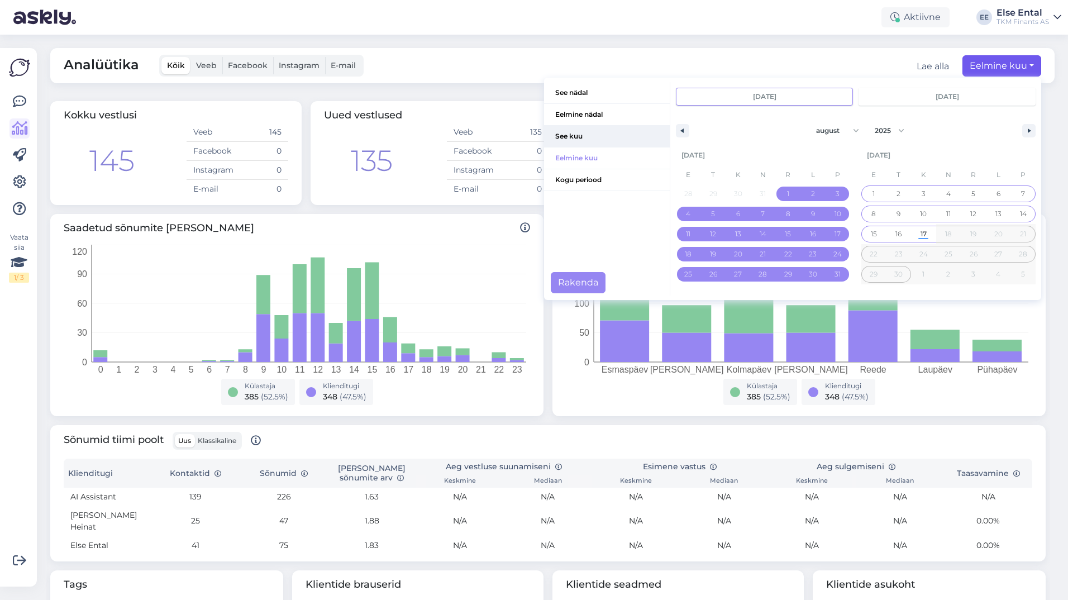
click at [560, 140] on span "See kuu" at bounding box center [607, 136] width 126 height 21
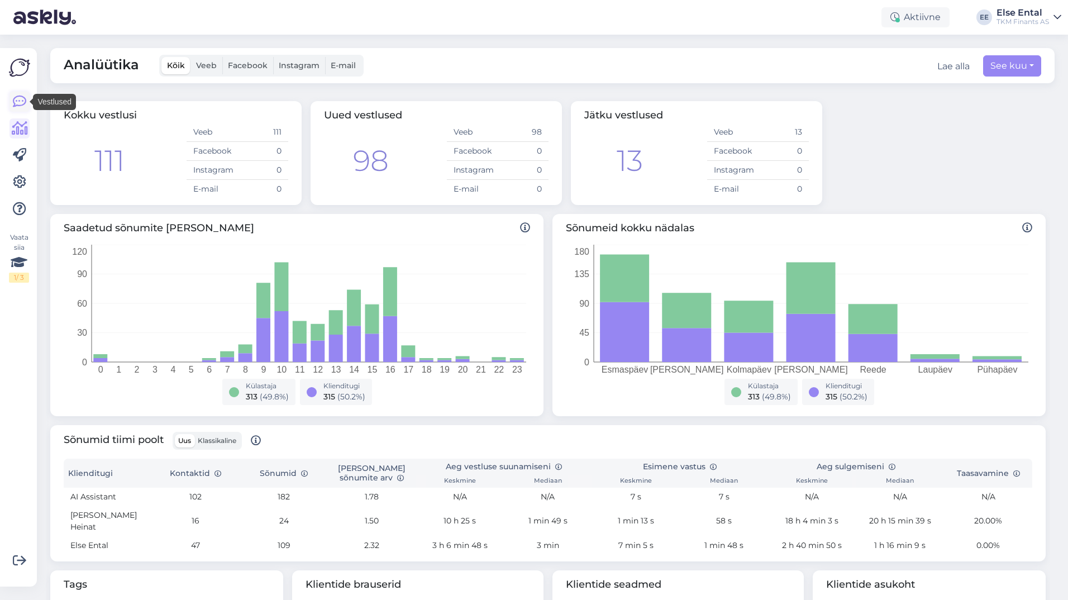
click at [16, 101] on icon at bounding box center [19, 101] width 13 height 13
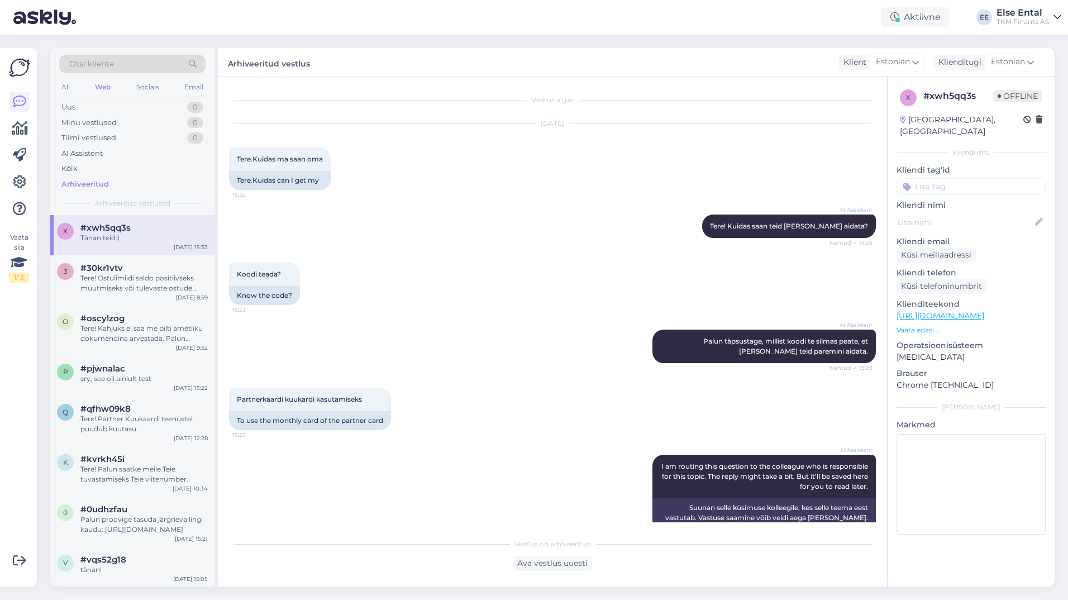
scroll to position [184, 0]
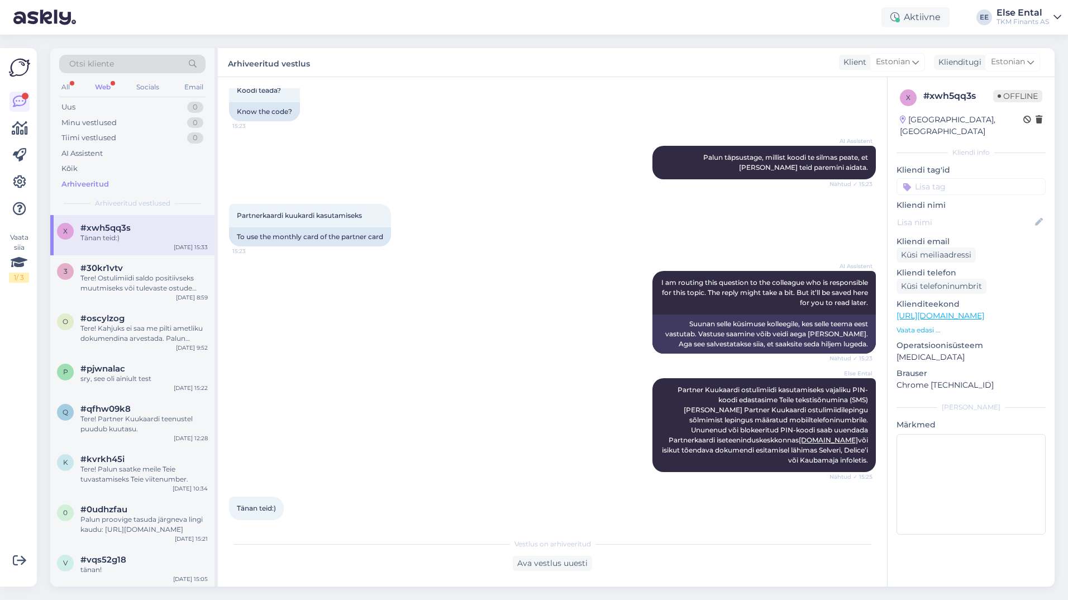
click at [92, 87] on div "All Web Socials Email" at bounding box center [132, 88] width 146 height 17
click at [104, 87] on div "Web" at bounding box center [103, 87] width 20 height 15
click at [87, 150] on div "AI Assistent" at bounding box center [81, 153] width 41 height 11
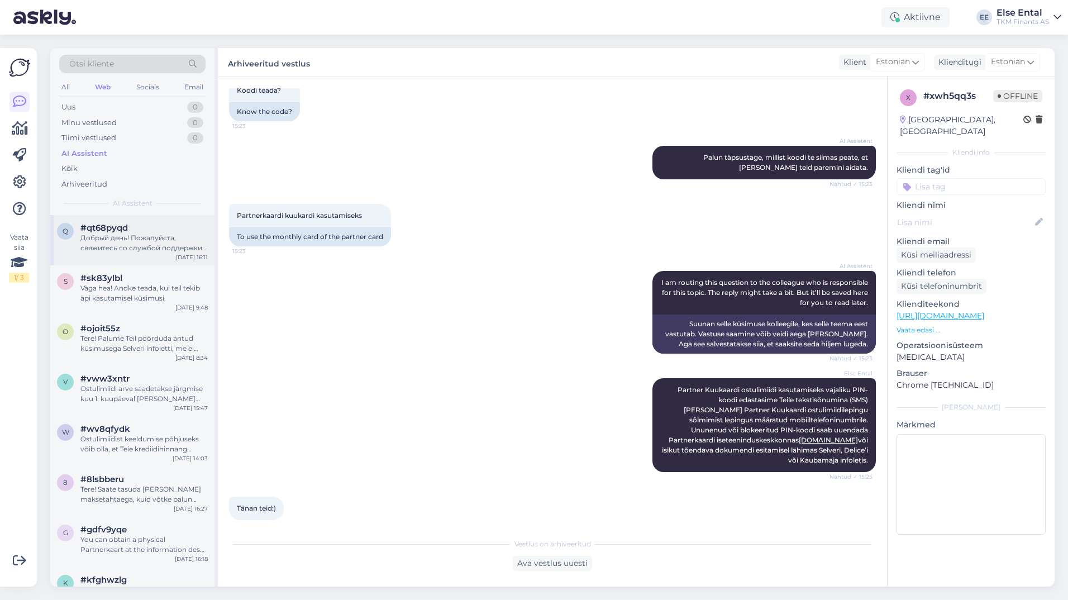
click at [130, 240] on div "Добрый день! Пожалуйста, свяжитесь со службой поддержки Partnerkaardi по телефо…" at bounding box center [143, 243] width 127 height 20
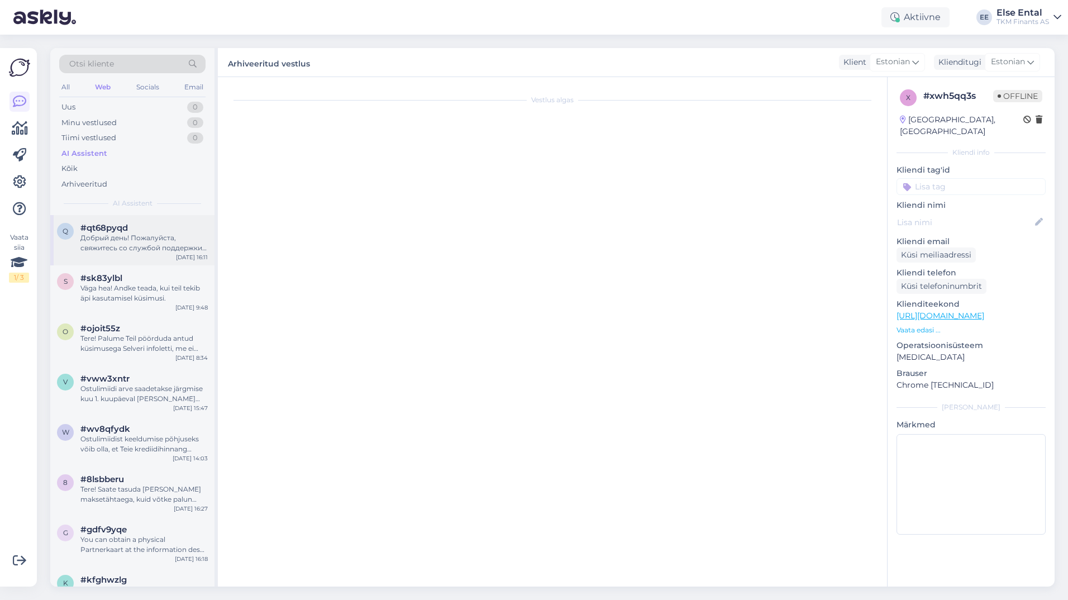
scroll to position [0, 0]
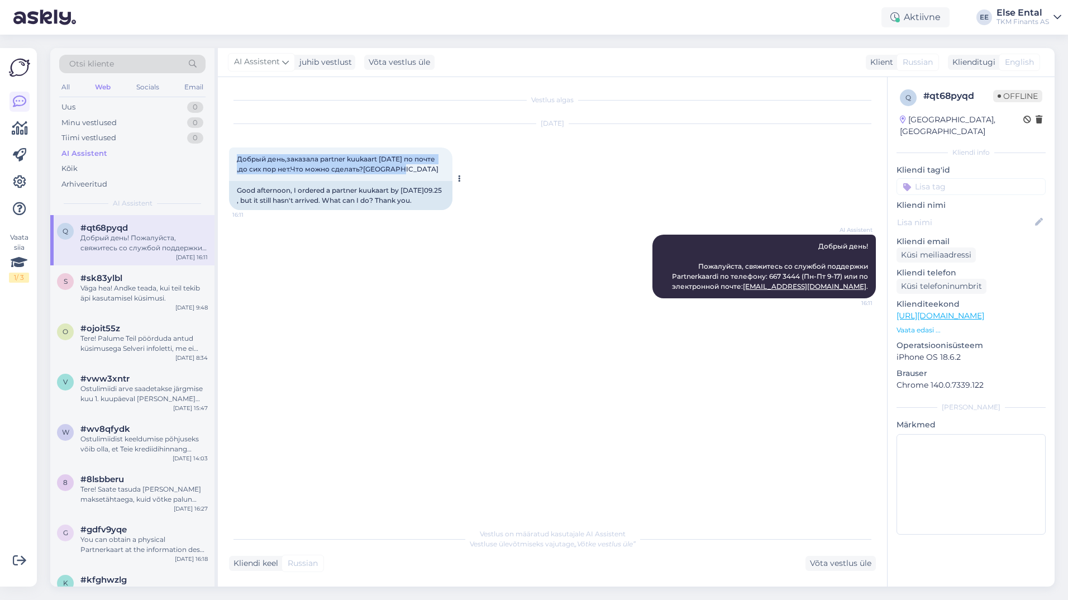
drag, startPoint x: 407, startPoint y: 171, endPoint x: 231, endPoint y: 156, distance: 177.1
click at [231, 156] on div "Добрый день,заказала partner kuukaart [DATE] по почте ,до сих пор нет.Что можно…" at bounding box center [340, 164] width 223 height 34
drag, startPoint x: 231, startPoint y: 156, endPoint x: 346, endPoint y: 204, distance: 125.0
click at [346, 204] on div "Good afternoon, I ordered a partner kuukaart by [DATE]09.25 , but it still hasn…" at bounding box center [340, 195] width 223 height 29
click at [349, 203] on div "Good afternoon, I ordered a partner kuukaart by [DATE]09.25 , but it still hasn…" at bounding box center [340, 195] width 223 height 29
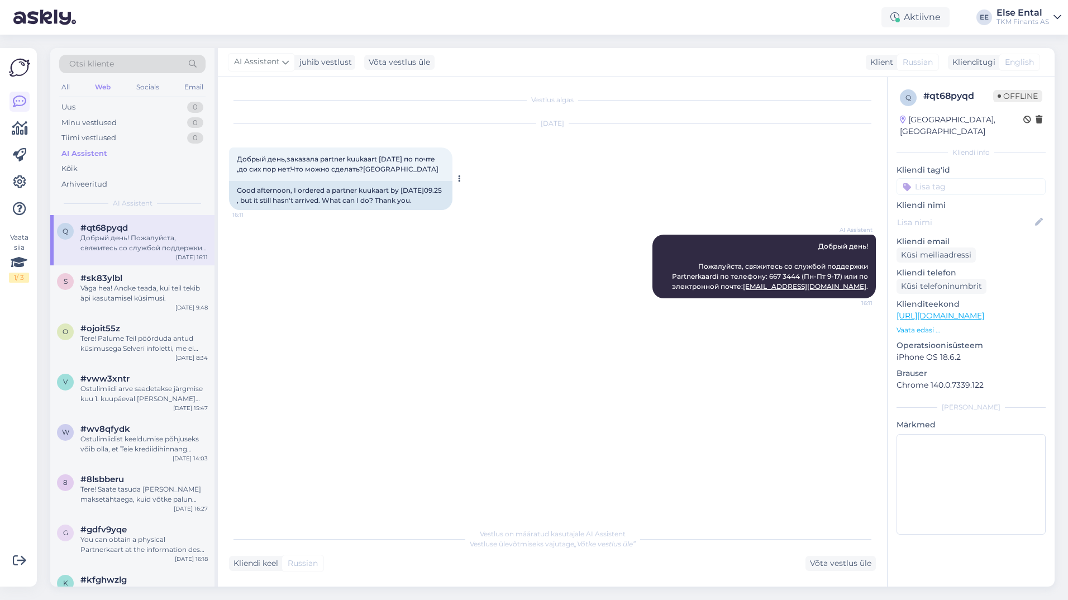
click at [395, 204] on div "Good afternoon, I ordered a partner kuukaart by [DATE]09.25 , but it still hasn…" at bounding box center [340, 195] width 223 height 29
drag, startPoint x: 445, startPoint y: 202, endPoint x: 238, endPoint y: 190, distance: 207.5
click at [238, 190] on div "Good afternoon, I ordered a partner kuukaart by [DATE]09.25 , but it still hasn…" at bounding box center [340, 195] width 223 height 29
drag, startPoint x: 238, startPoint y: 190, endPoint x: 332, endPoint y: 201, distance: 95.0
click at [332, 201] on div "Good afternoon, I ordered a partner kuukaart by [DATE]09.25 , but it still hasn…" at bounding box center [340, 195] width 223 height 29
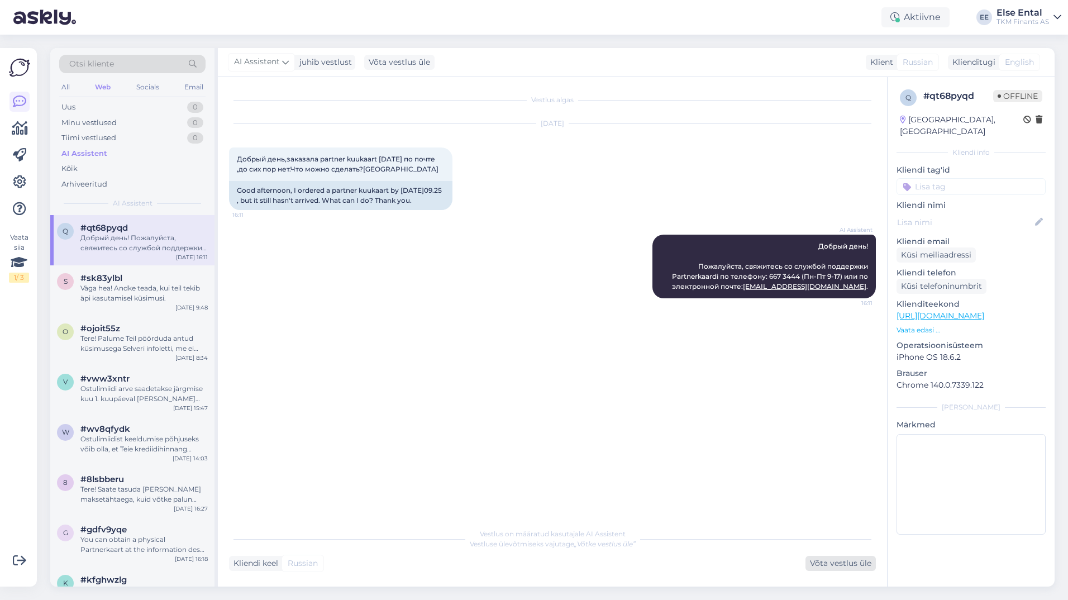
click at [850, 565] on div "Võta vestlus üle" at bounding box center [840, 563] width 70 height 15
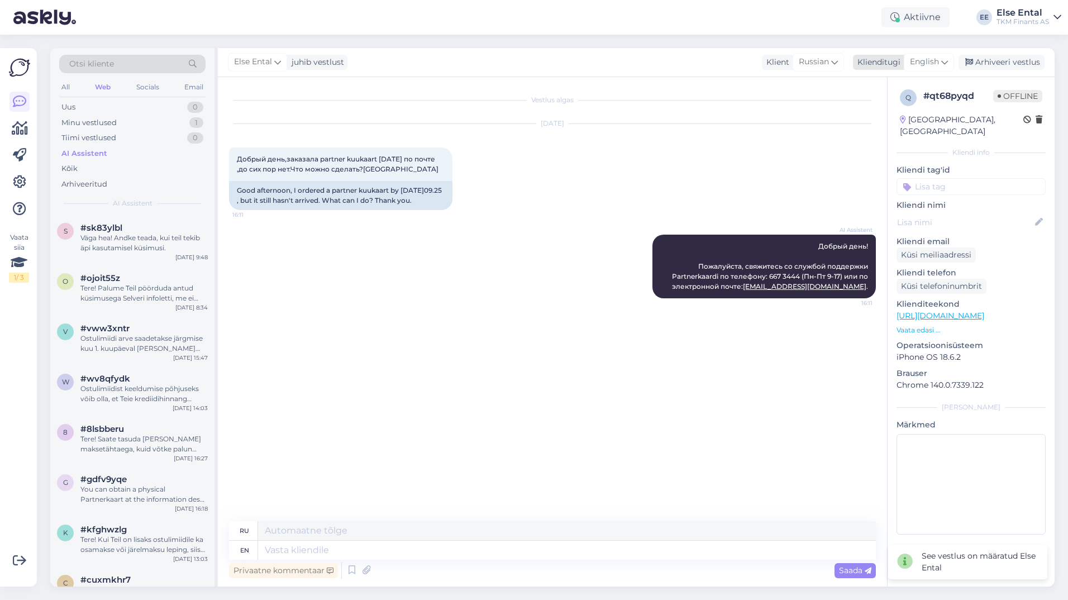
click at [931, 63] on span "English" at bounding box center [924, 62] width 29 height 12
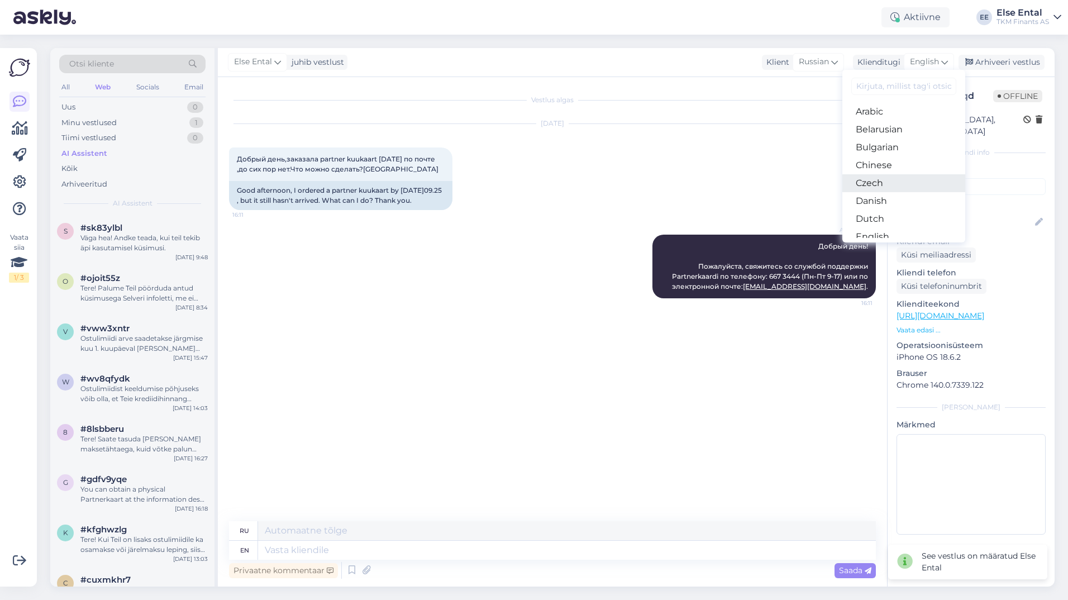
scroll to position [56, 0]
click at [893, 201] on link "Estonian" at bounding box center [903, 199] width 123 height 18
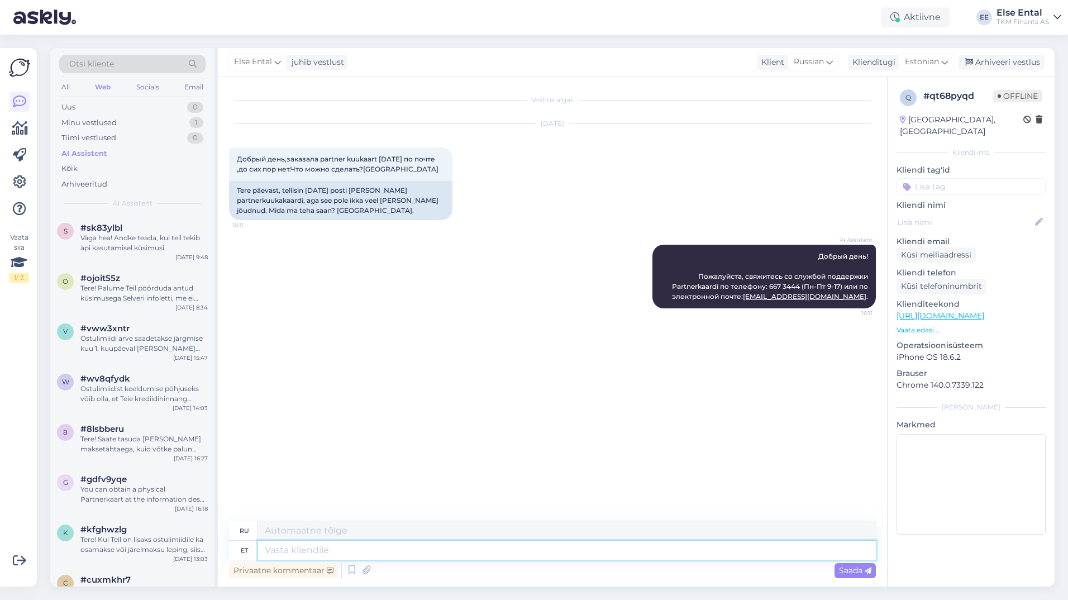
click at [436, 548] on textarea at bounding box center [567, 550] width 618 height 19
click at [981, 55] on div "Arhiveeri vestlus" at bounding box center [1001, 62] width 86 height 15
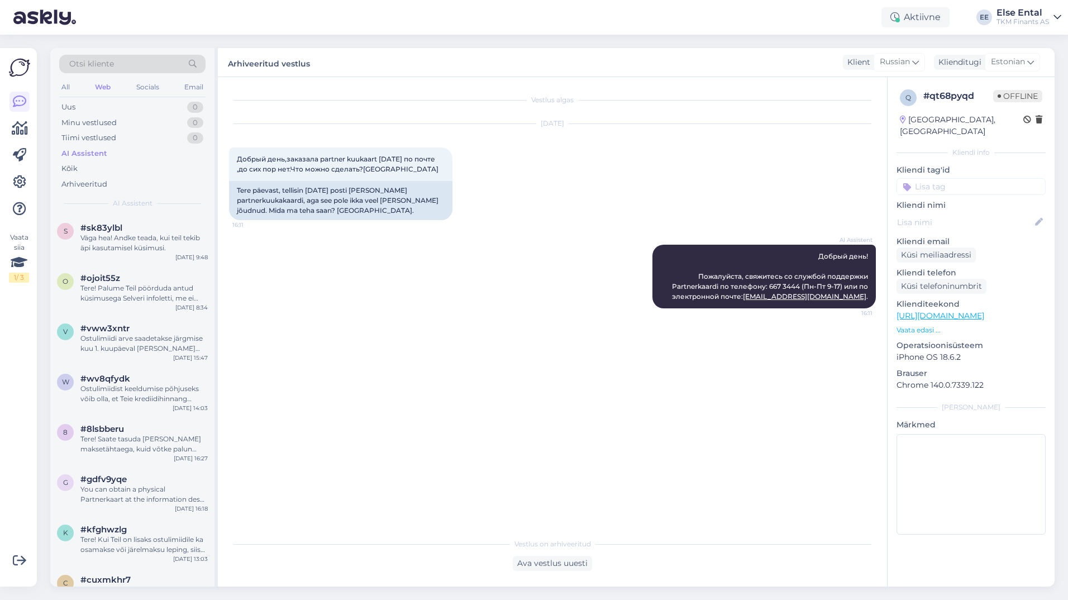
click at [85, 150] on div "AI Assistent" at bounding box center [84, 153] width 46 height 11
click at [142, 243] on div "Väga hea! Andke teada, kui teil tekib äpi kasutamisel küsimusi." at bounding box center [143, 243] width 127 height 20
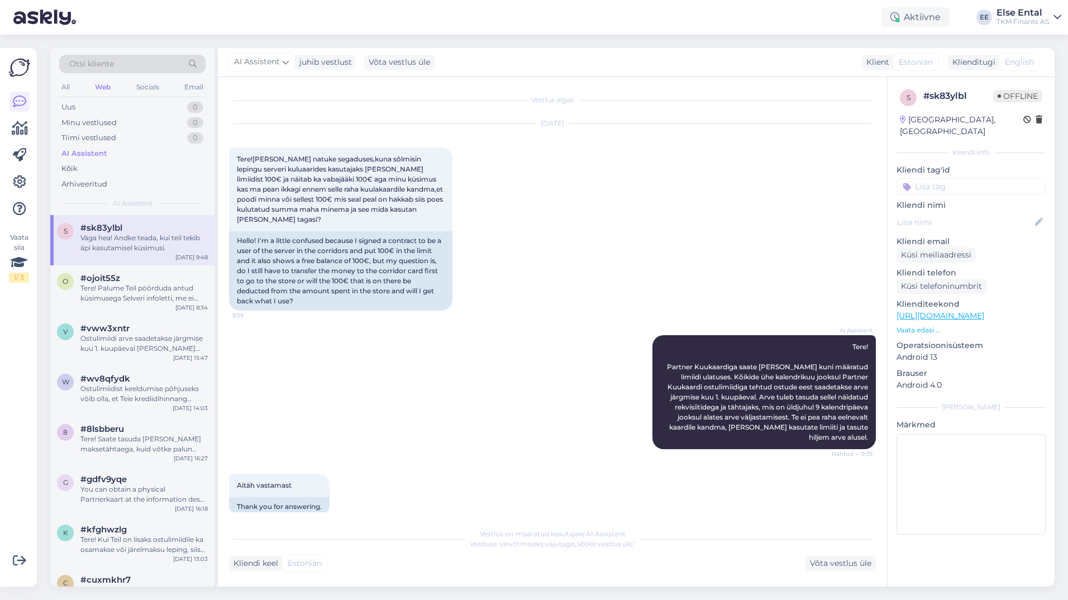
scroll to position [355, 0]
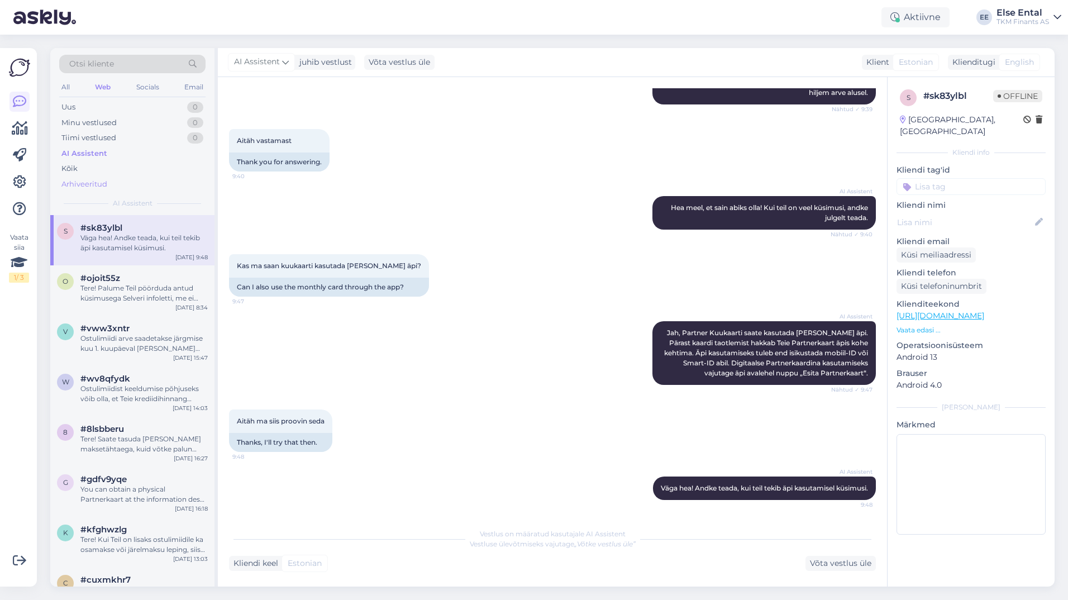
click at [101, 179] on div "Arhiveeritud" at bounding box center [84, 184] width 46 height 11
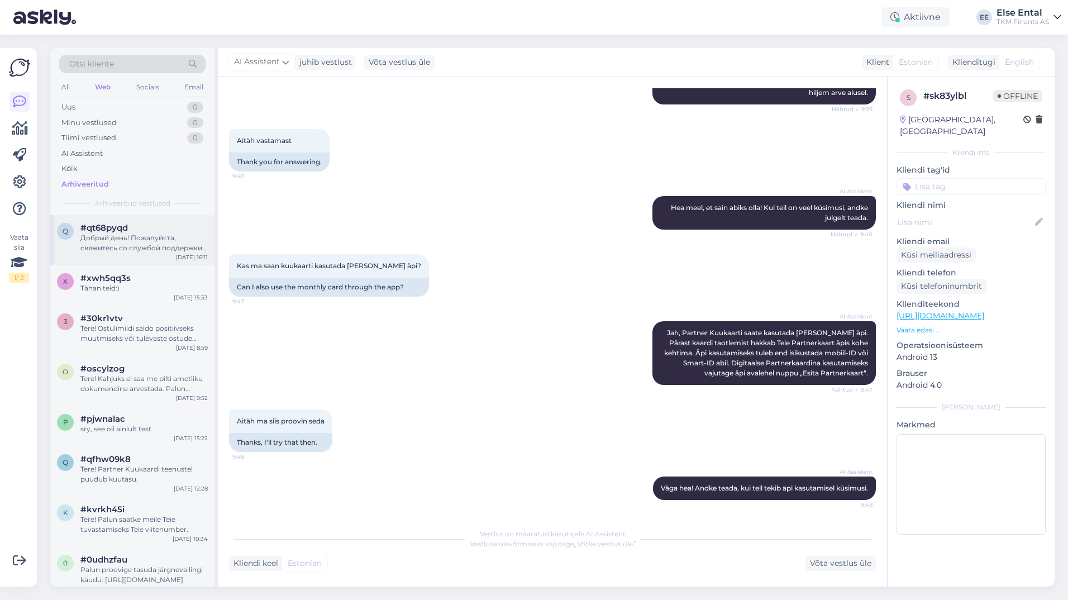
click at [109, 254] on div "q #qt68pyqd Добрый день! Пожалуйста, свяжитесь со службой поддержки Partnerkaar…" at bounding box center [132, 240] width 164 height 50
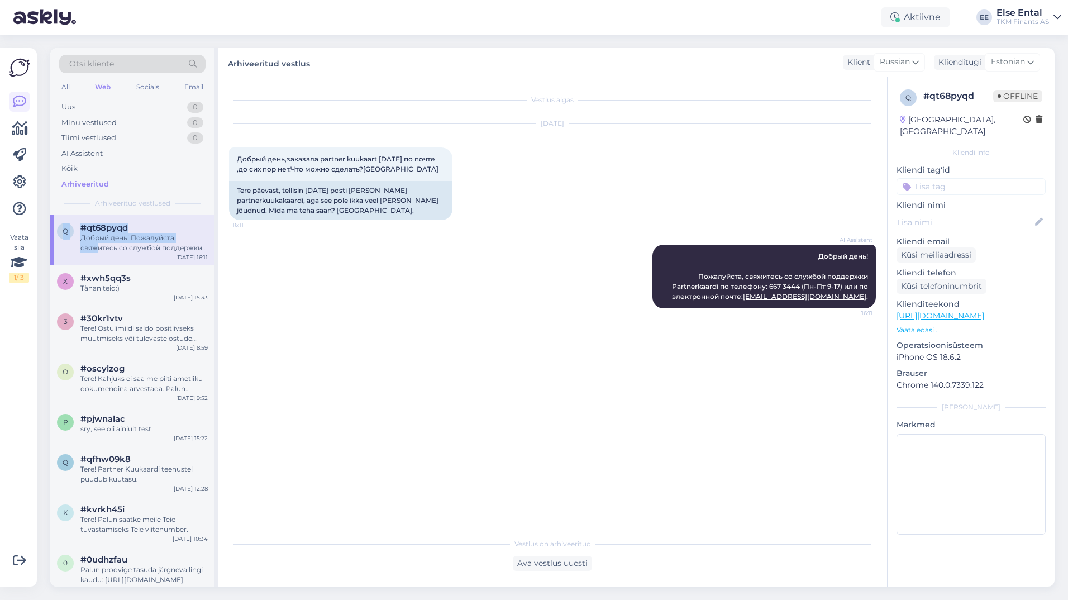
drag, startPoint x: 97, startPoint y: 248, endPoint x: 94, endPoint y: 178, distance: 70.4
click at [94, 178] on div "Otsi kliente All Web Socials Email Uus 0 Minu vestlused 0 Tiimi vestlused 0 AI …" at bounding box center [134, 317] width 168 height 538
drag, startPoint x: 94, startPoint y: 178, endPoint x: 86, endPoint y: 245, distance: 67.5
click at [92, 250] on div "Добрый день! Пожалуйста, свяжитесь со службой поддержки Partnerkaardi по телефо…" at bounding box center [143, 243] width 127 height 20
drag, startPoint x: 55, startPoint y: 248, endPoint x: 78, endPoint y: 248, distance: 22.3
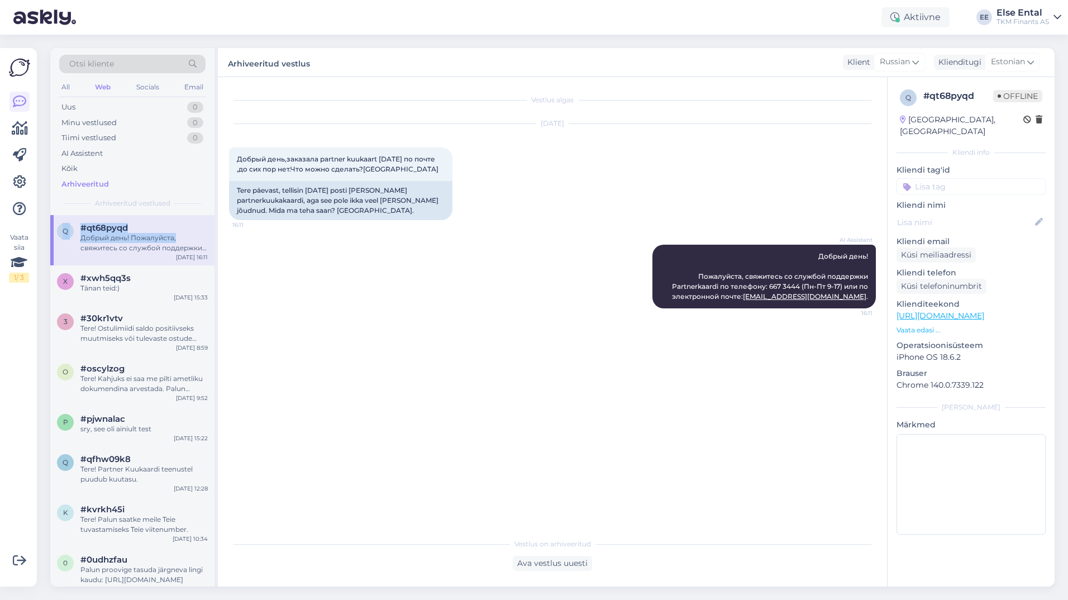
click at [78, 248] on div "q #qt68pyqd Добрый день! Пожалуйста, свяжитесь со службой поддержки Partnerkaar…" at bounding box center [132, 240] width 164 height 50
drag, startPoint x: 78, startPoint y: 248, endPoint x: 89, endPoint y: 252, distance: 12.5
drag, startPoint x: 89, startPoint y: 252, endPoint x: 47, endPoint y: 247, distance: 42.7
click at [47, 247] on div "Otsi kliente All Web Socials Email Uus 0 Minu vestlused 0 Tiimi vestlused 0 AI …" at bounding box center [556, 317] width 1024 height 565
drag, startPoint x: 201, startPoint y: 224, endPoint x: 94, endPoint y: 167, distance: 121.7
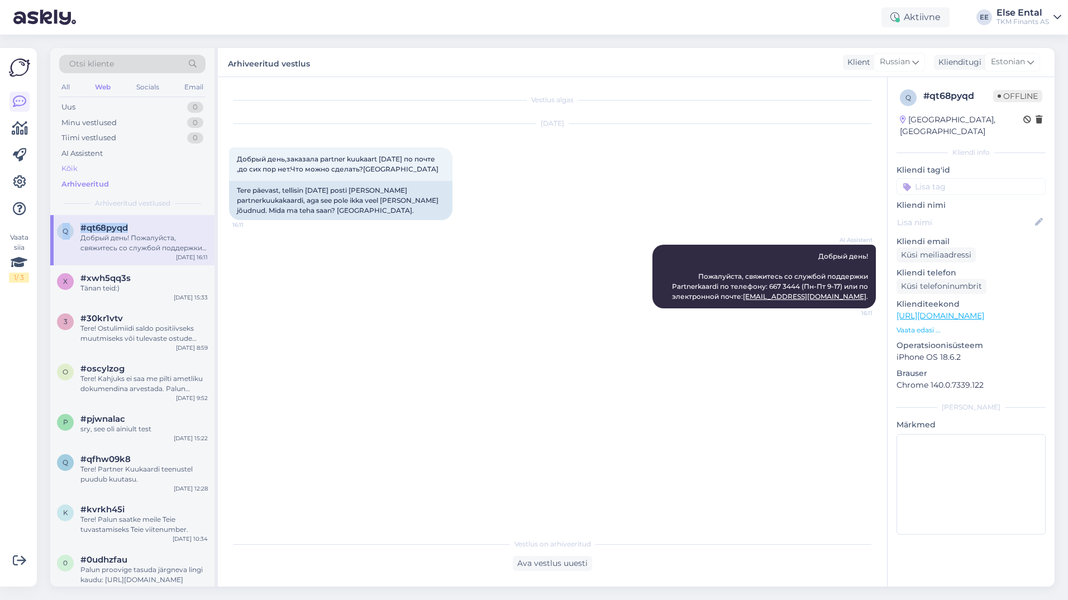
click at [94, 167] on div "Otsi kliente All Web Socials Email Uus 0 Minu vestlused 0 Tiimi vestlused 0 AI …" at bounding box center [134, 317] width 168 height 538
drag, startPoint x: 94, startPoint y: 167, endPoint x: 119, endPoint y: 231, distance: 69.0
click at [119, 231] on span "#qt68pyqd" at bounding box center [103, 228] width 47 height 10
click at [84, 116] on div "Minu vestlused 0" at bounding box center [132, 123] width 146 height 16
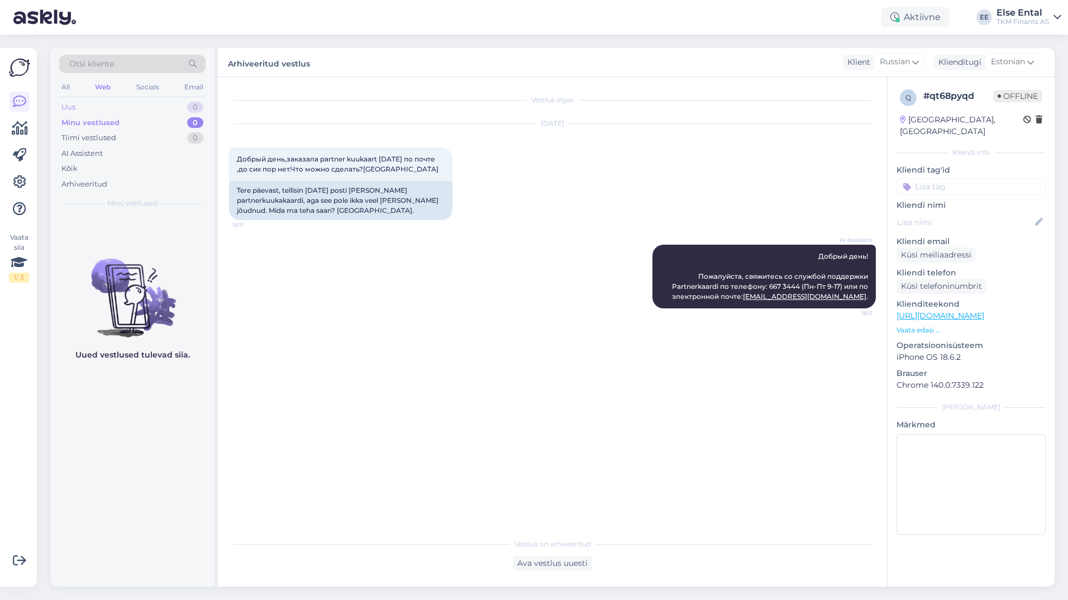
click at [70, 102] on div "Uus" at bounding box center [68, 107] width 14 height 11
